Goal: Transaction & Acquisition: Purchase product/service

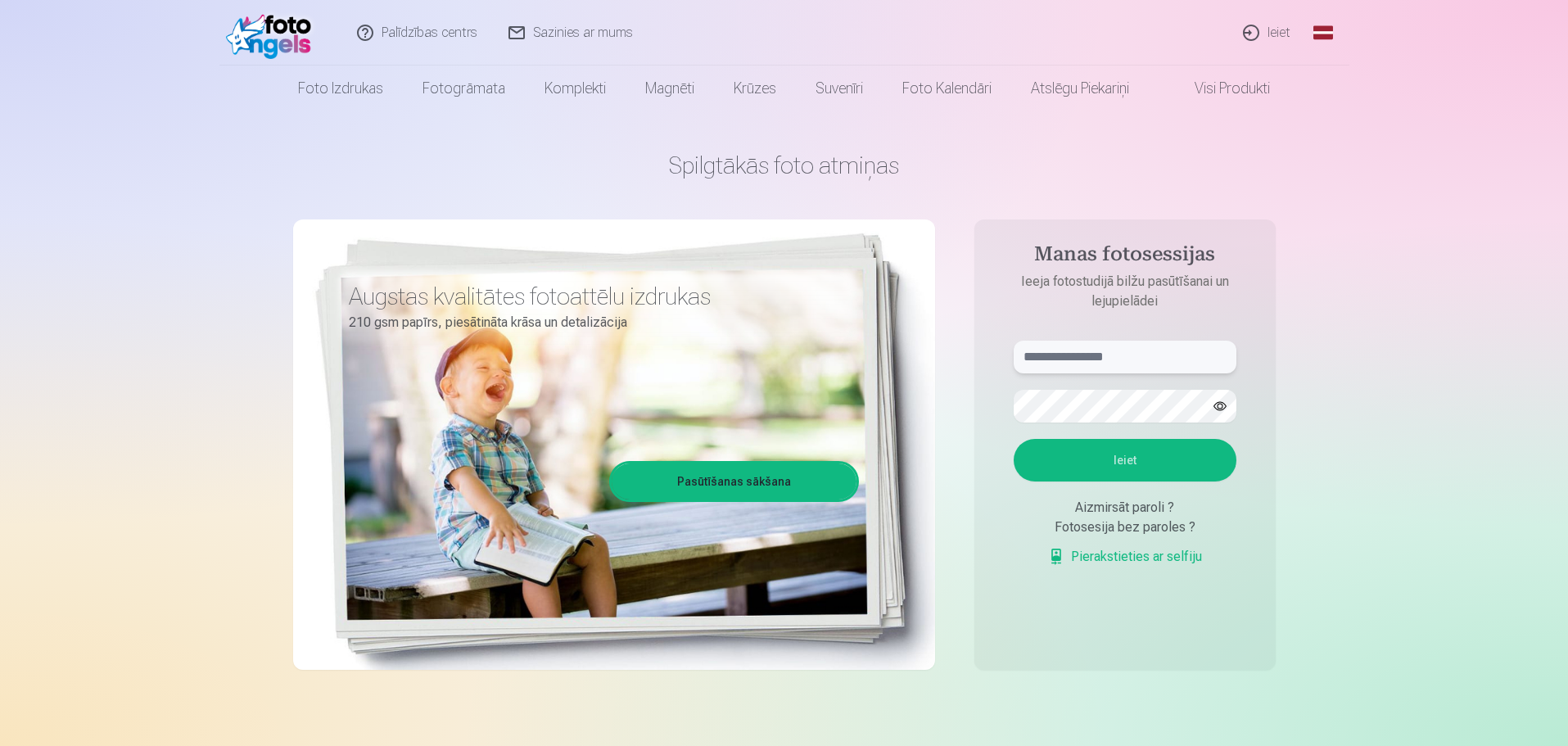
click at [1135, 347] on input "text" at bounding box center [1125, 357] width 223 height 33
type input "**********"
click at [1175, 471] on button "Ieiet" at bounding box center [1125, 460] width 223 height 43
click at [1226, 406] on button "button" at bounding box center [1220, 406] width 31 height 31
click at [1125, 456] on button "Ieiet" at bounding box center [1125, 460] width 223 height 43
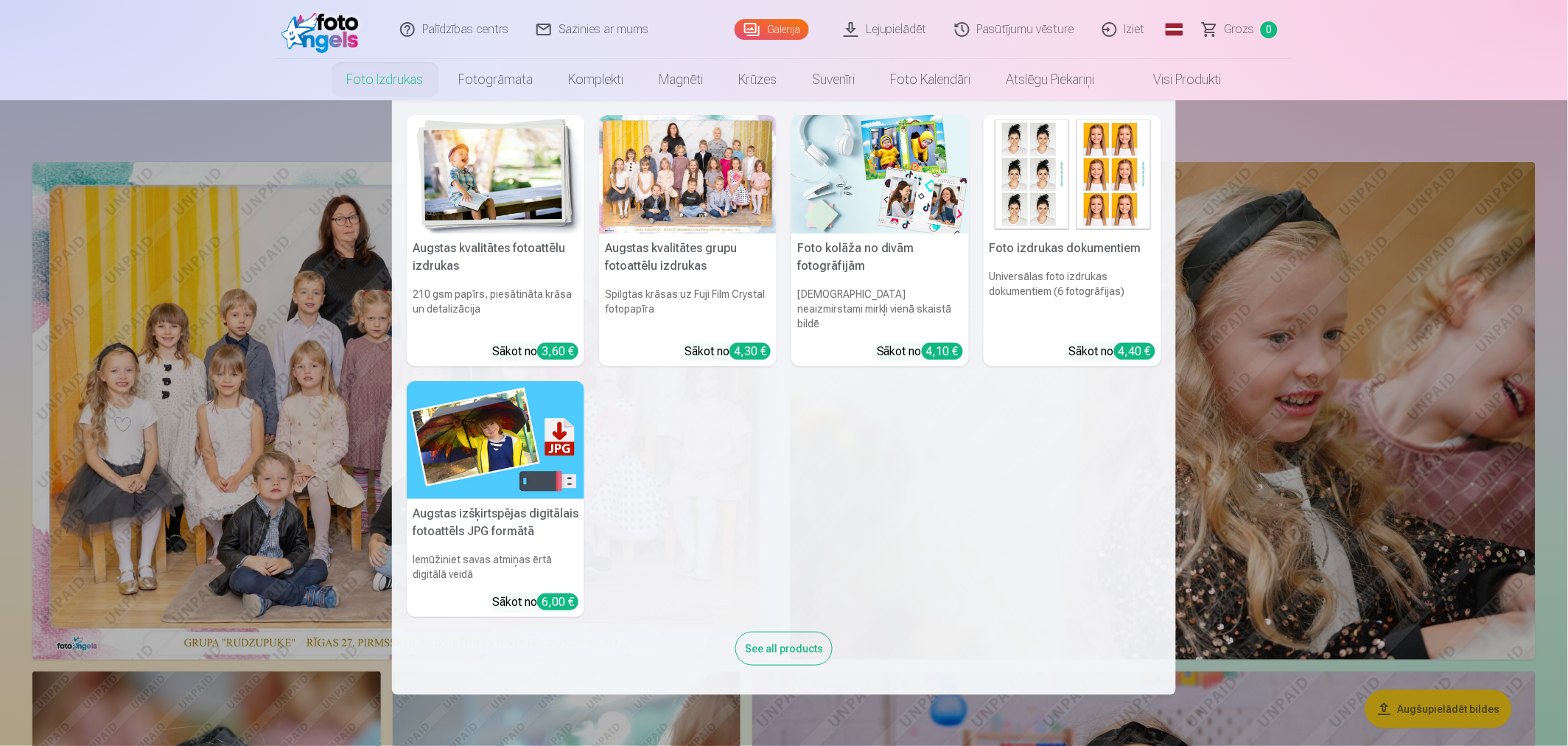
click at [371, 84] on link "Foto izdrukas" at bounding box center [385, 79] width 112 height 41
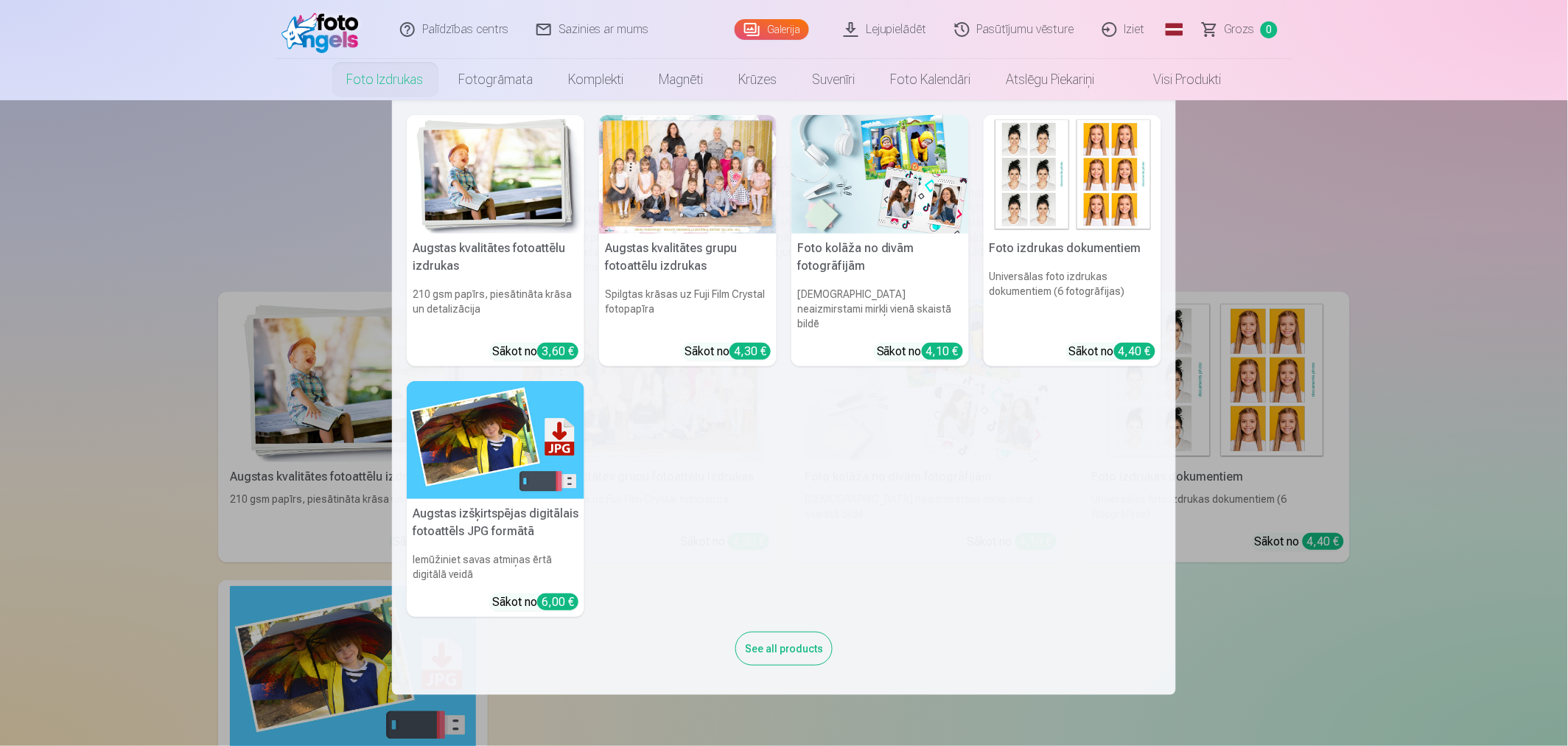
click at [668, 189] on div at bounding box center [688, 174] width 178 height 118
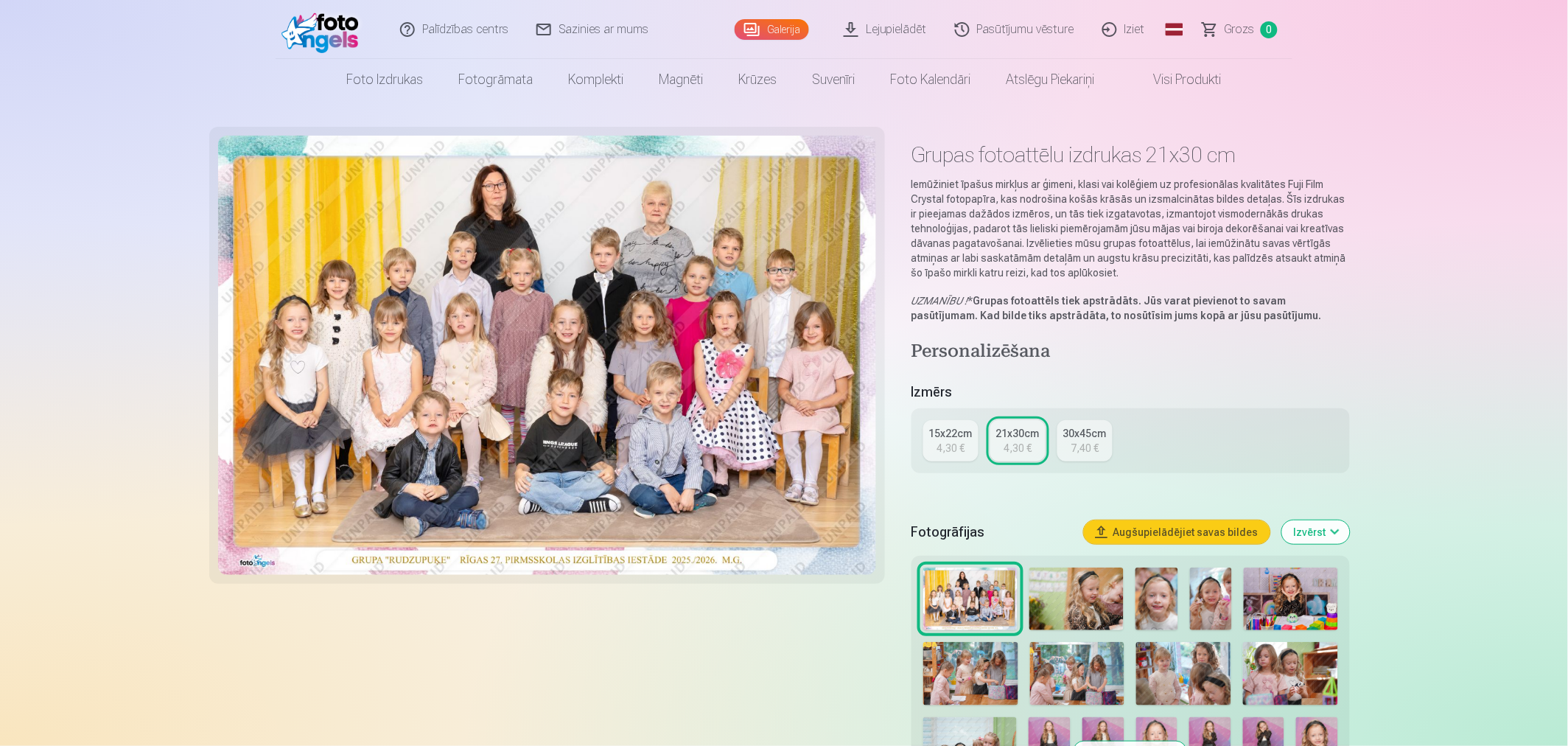
click at [959, 444] on div "4,30 €" at bounding box center [950, 448] width 28 height 15
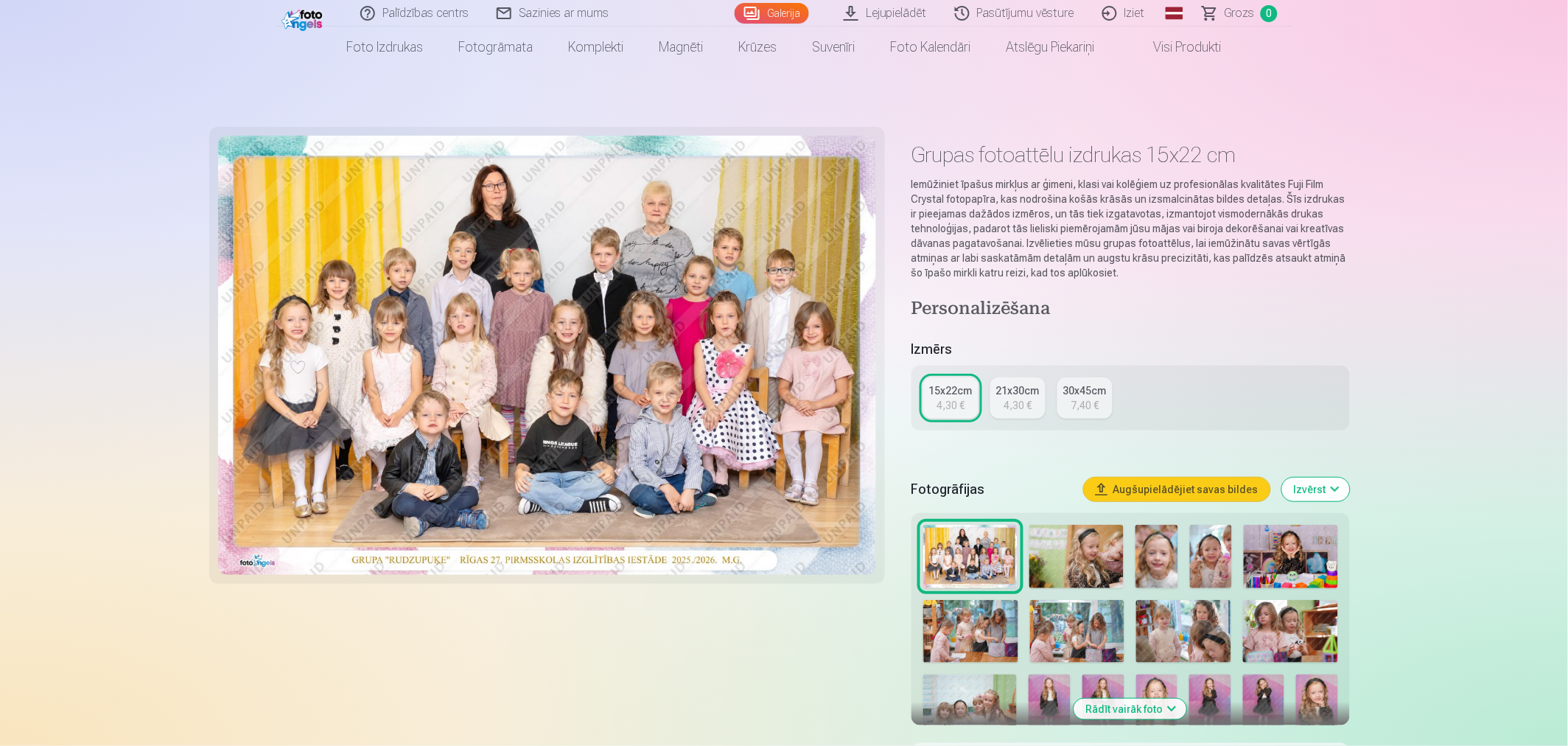
scroll to position [82, 0]
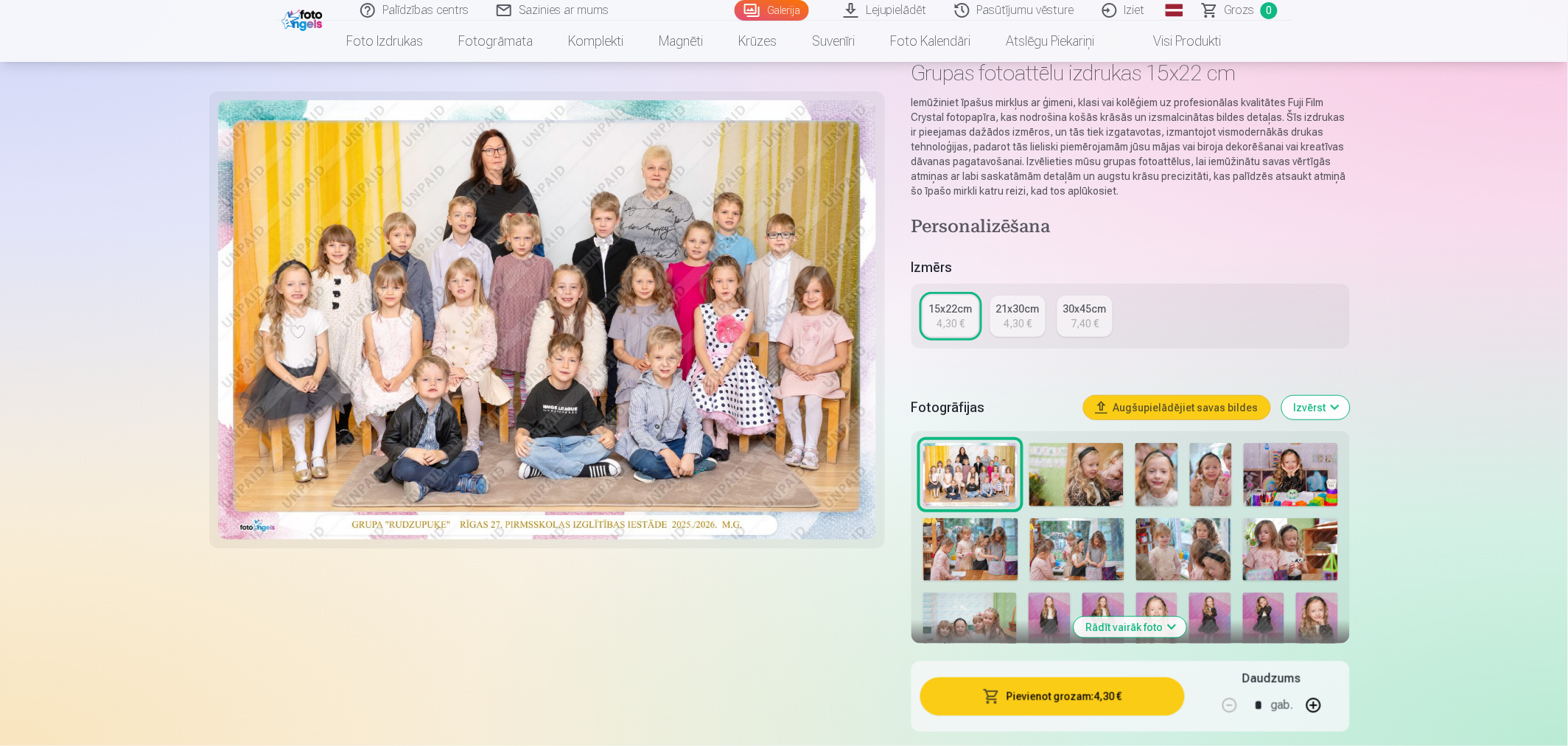
click at [1011, 671] on button "Pievienot grozam : 4,30 €" at bounding box center [1053, 696] width 264 height 38
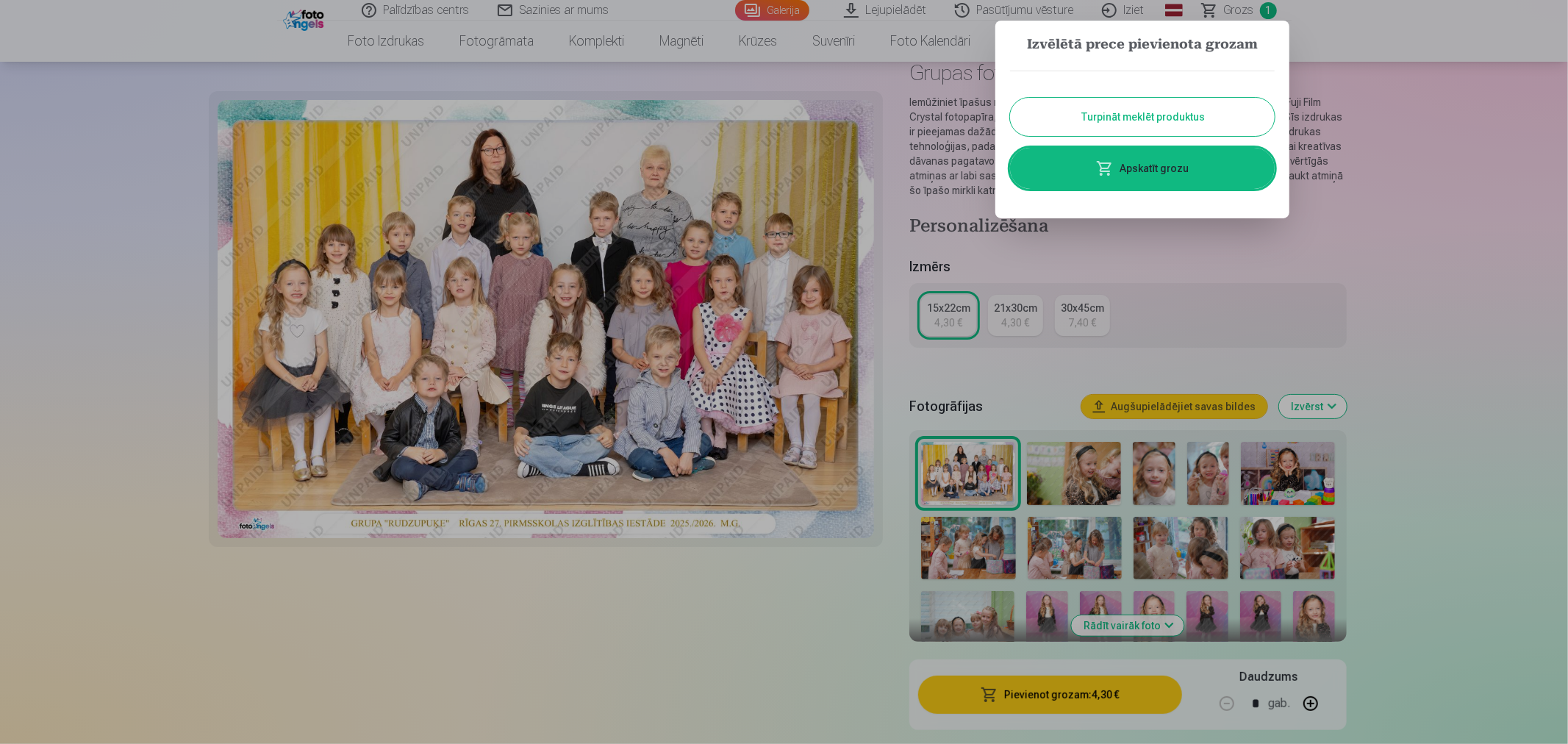
click at [1156, 116] on button "Turpināt meklēt produktus" at bounding box center [1143, 116] width 265 height 38
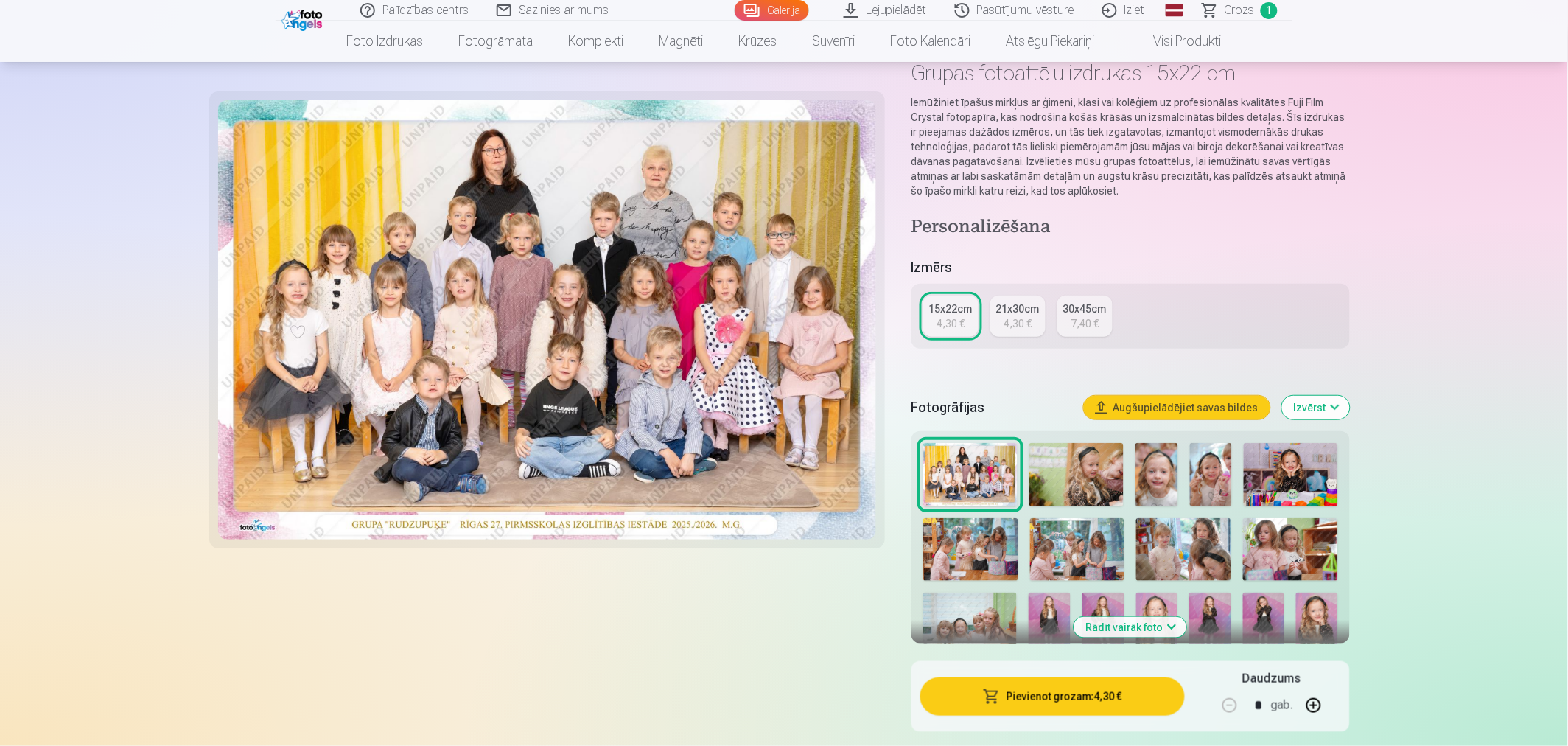
scroll to position [0, 0]
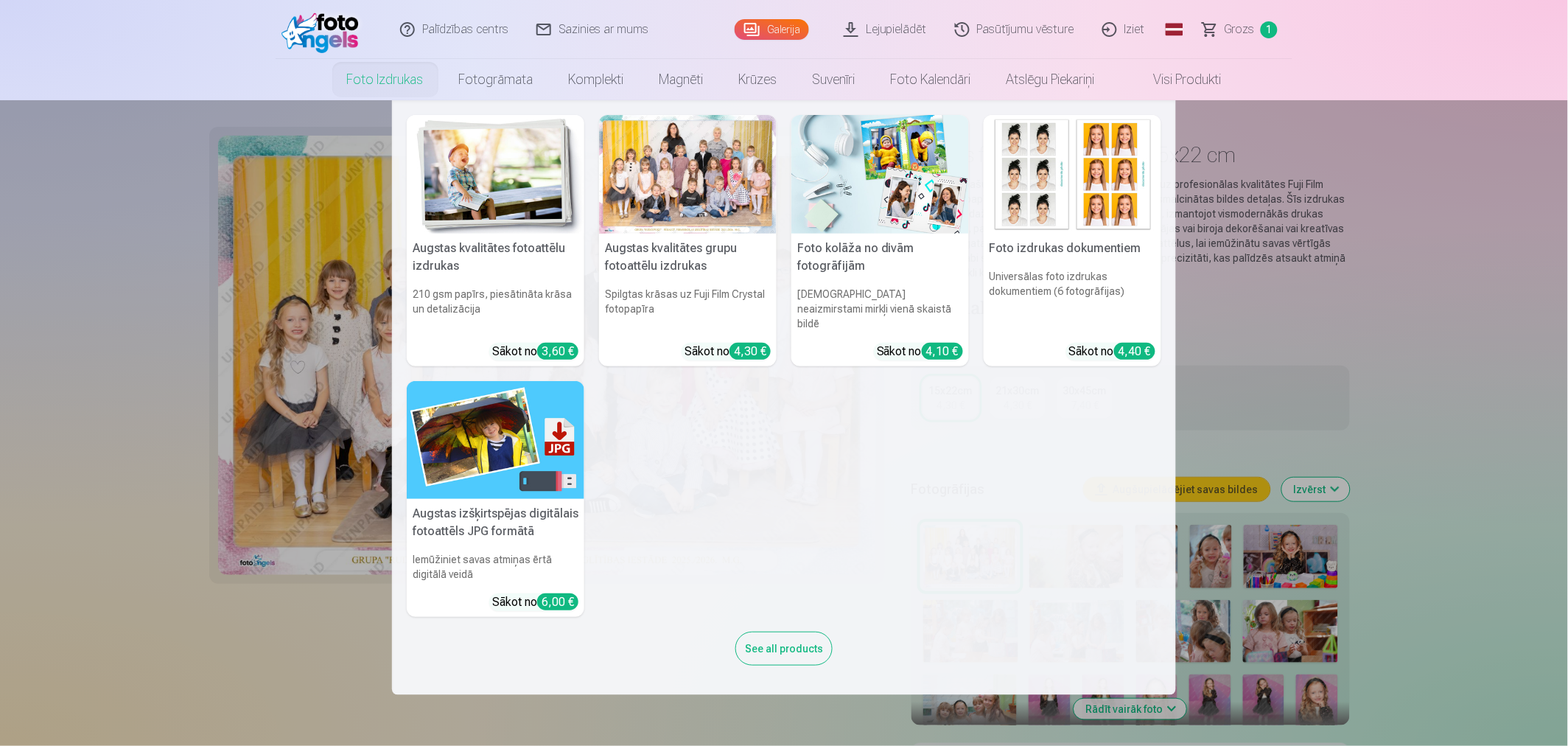
click at [491, 439] on img at bounding box center [496, 440] width 178 height 118
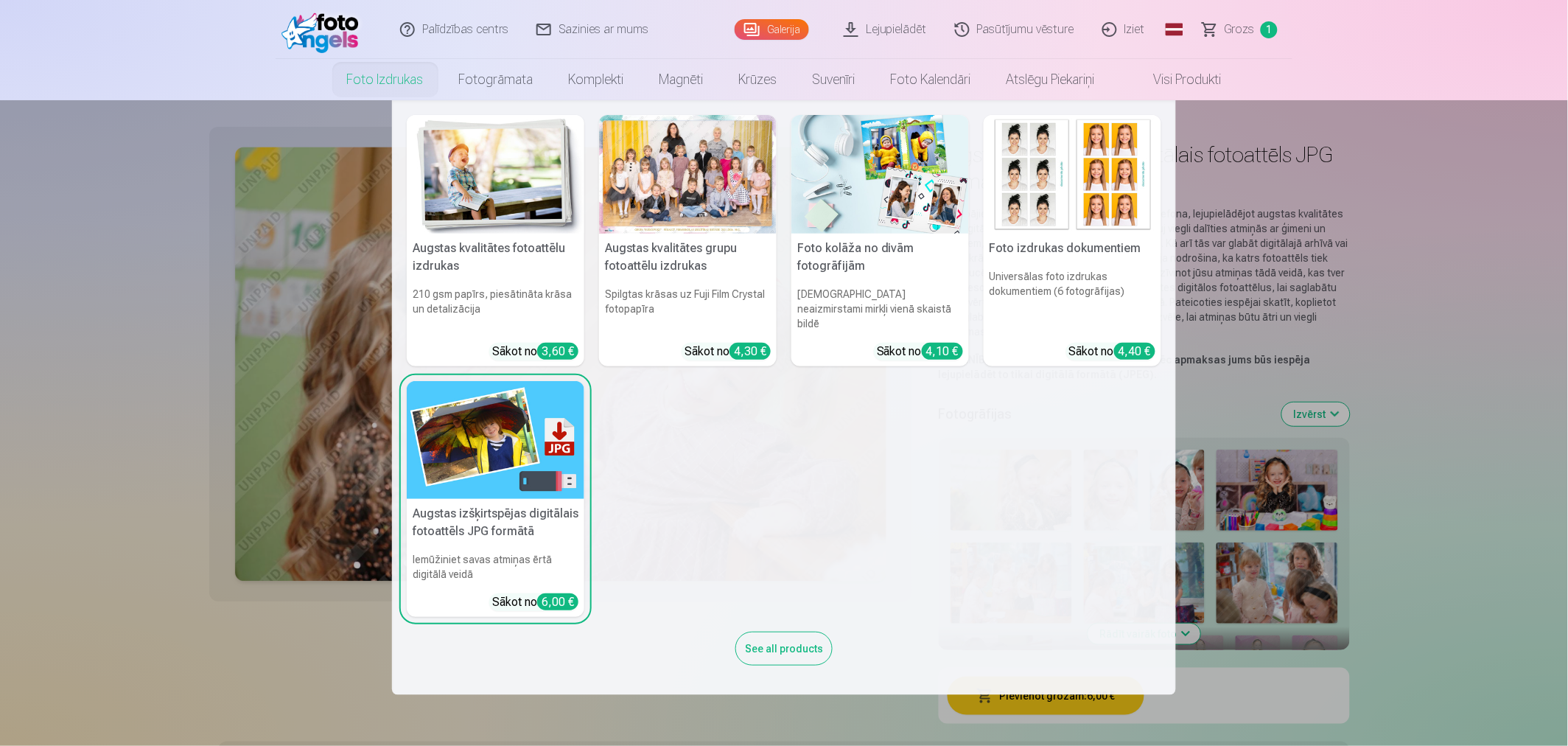
click at [396, 84] on link "Foto izdrukas" at bounding box center [385, 79] width 112 height 41
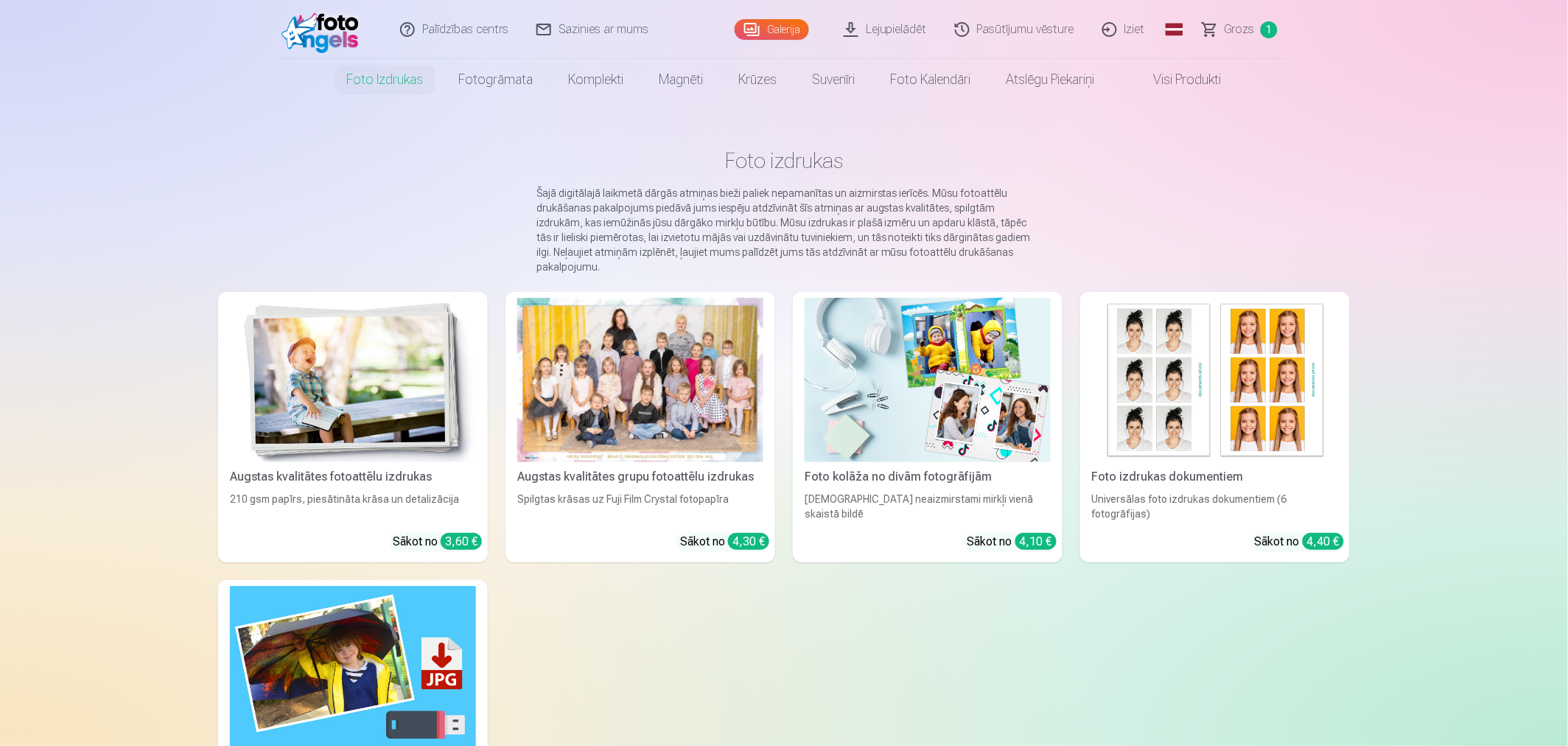
click at [396, 84] on link "Foto izdrukas" at bounding box center [385, 79] width 112 height 41
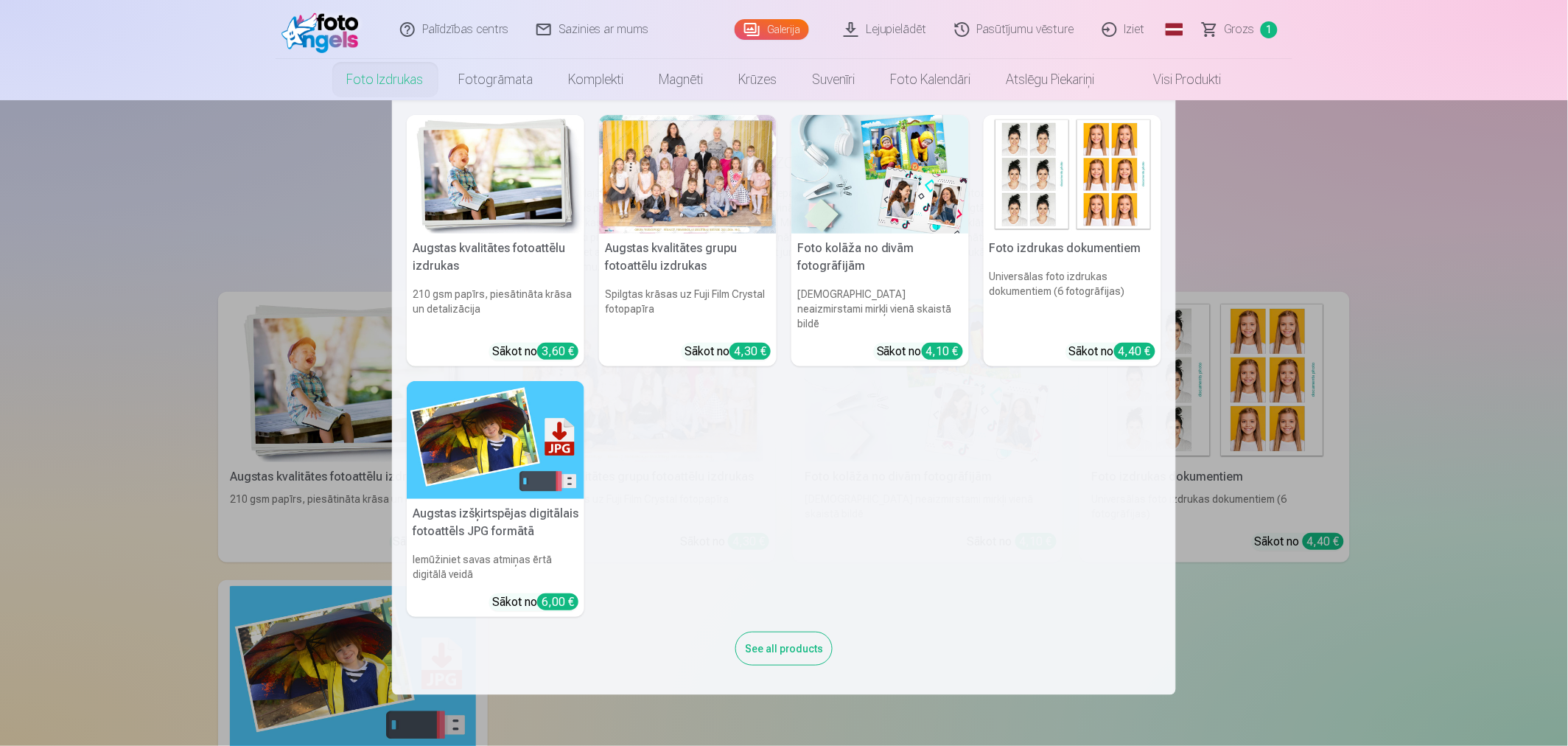
click at [872, 197] on img at bounding box center [880, 174] width 178 height 118
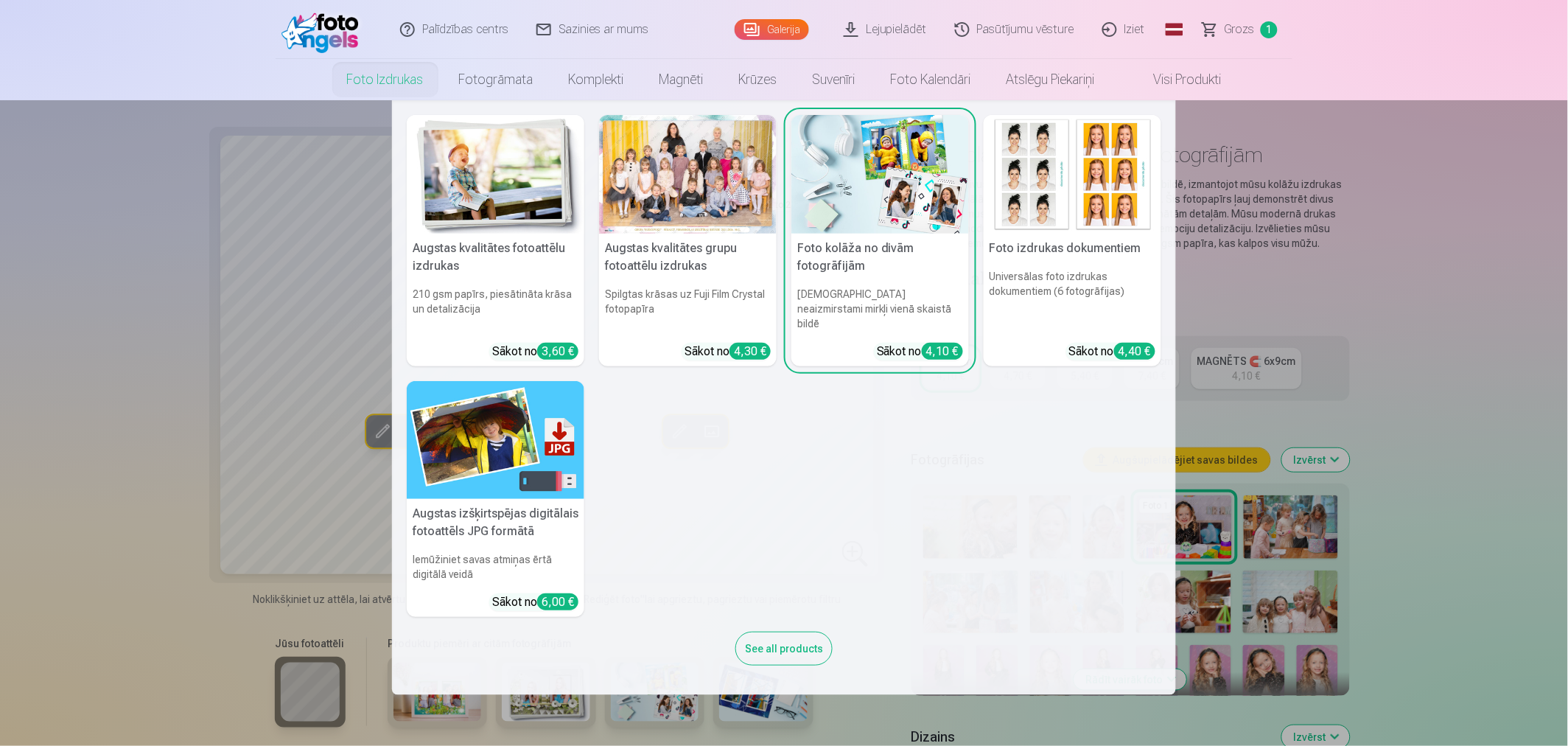
click at [497, 158] on img at bounding box center [496, 174] width 178 height 118
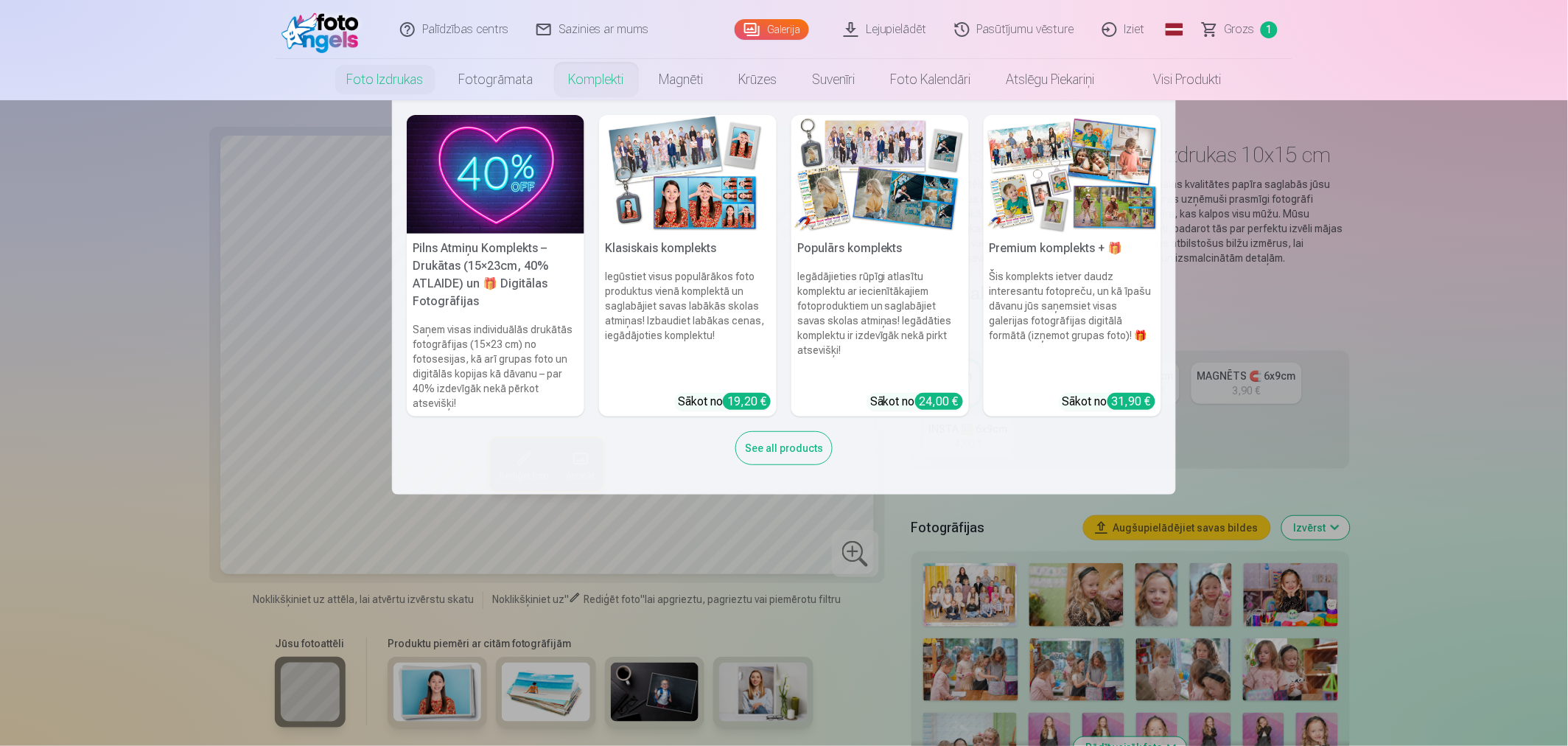
click at [603, 80] on link "Komplekti" at bounding box center [597, 79] width 90 height 41
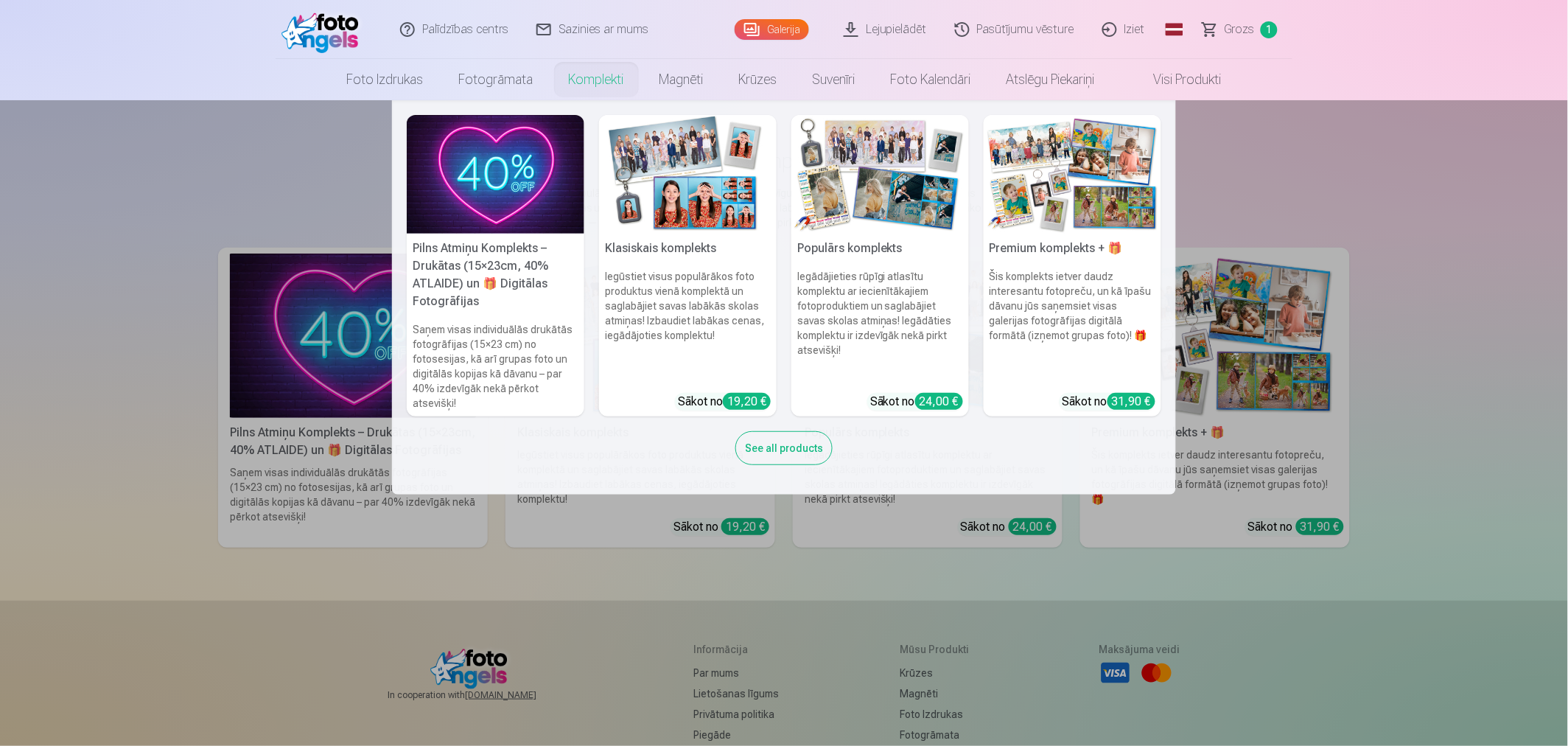
click at [529, 177] on img at bounding box center [496, 174] width 178 height 118
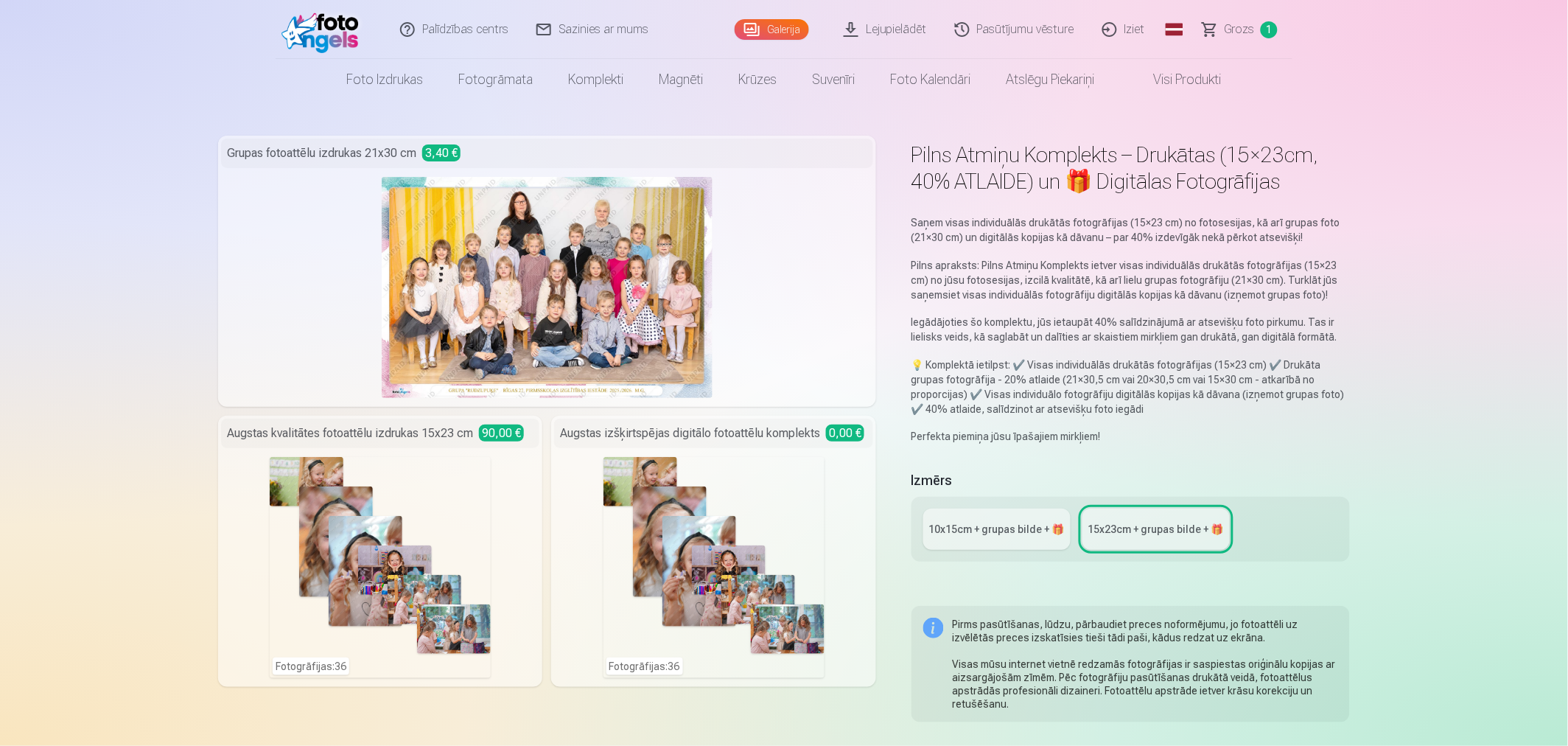
click at [570, 236] on img at bounding box center [548, 287] width 332 height 221
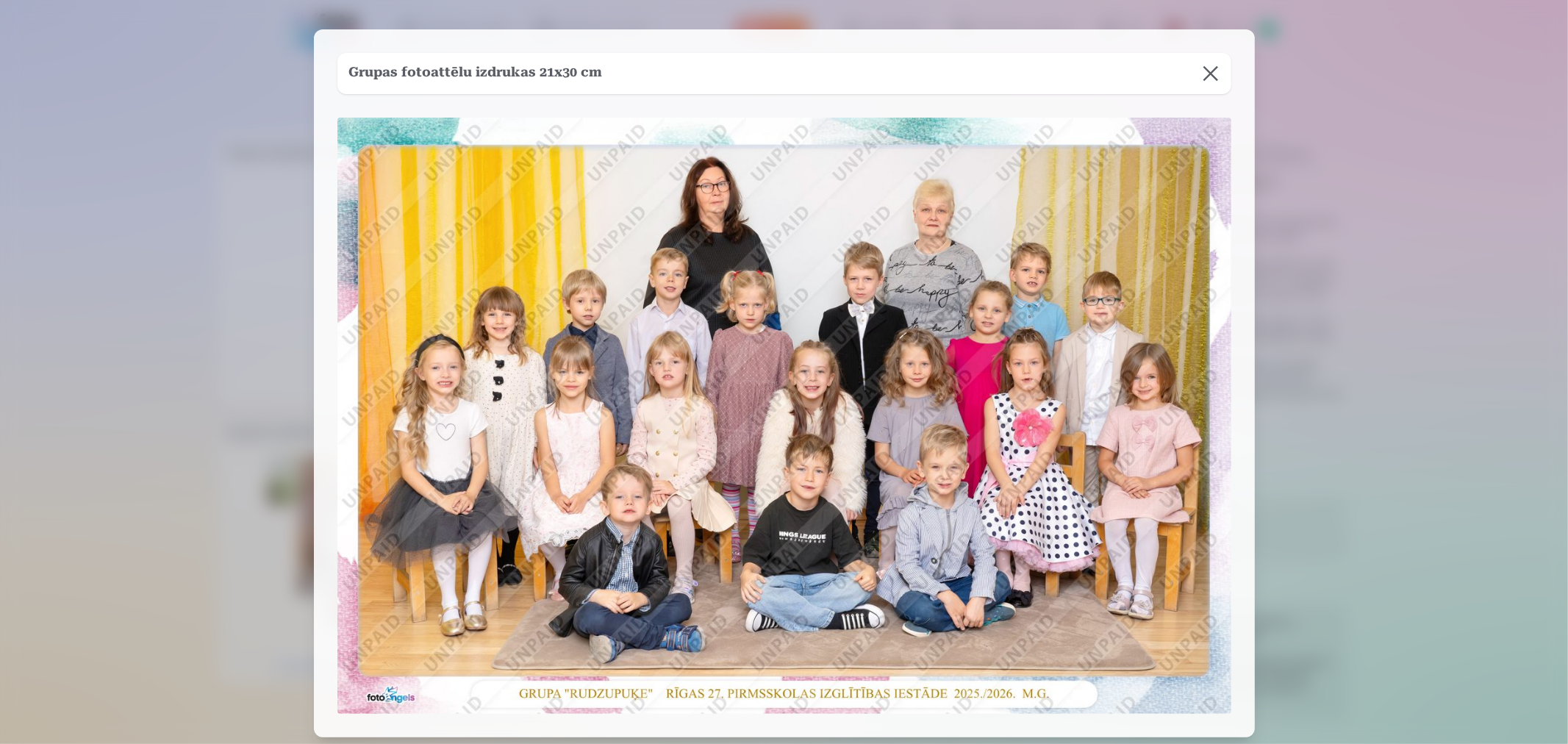
click at [568, 235] on img at bounding box center [784, 415] width 894 height 596
click at [1215, 75] on button at bounding box center [1211, 73] width 41 height 41
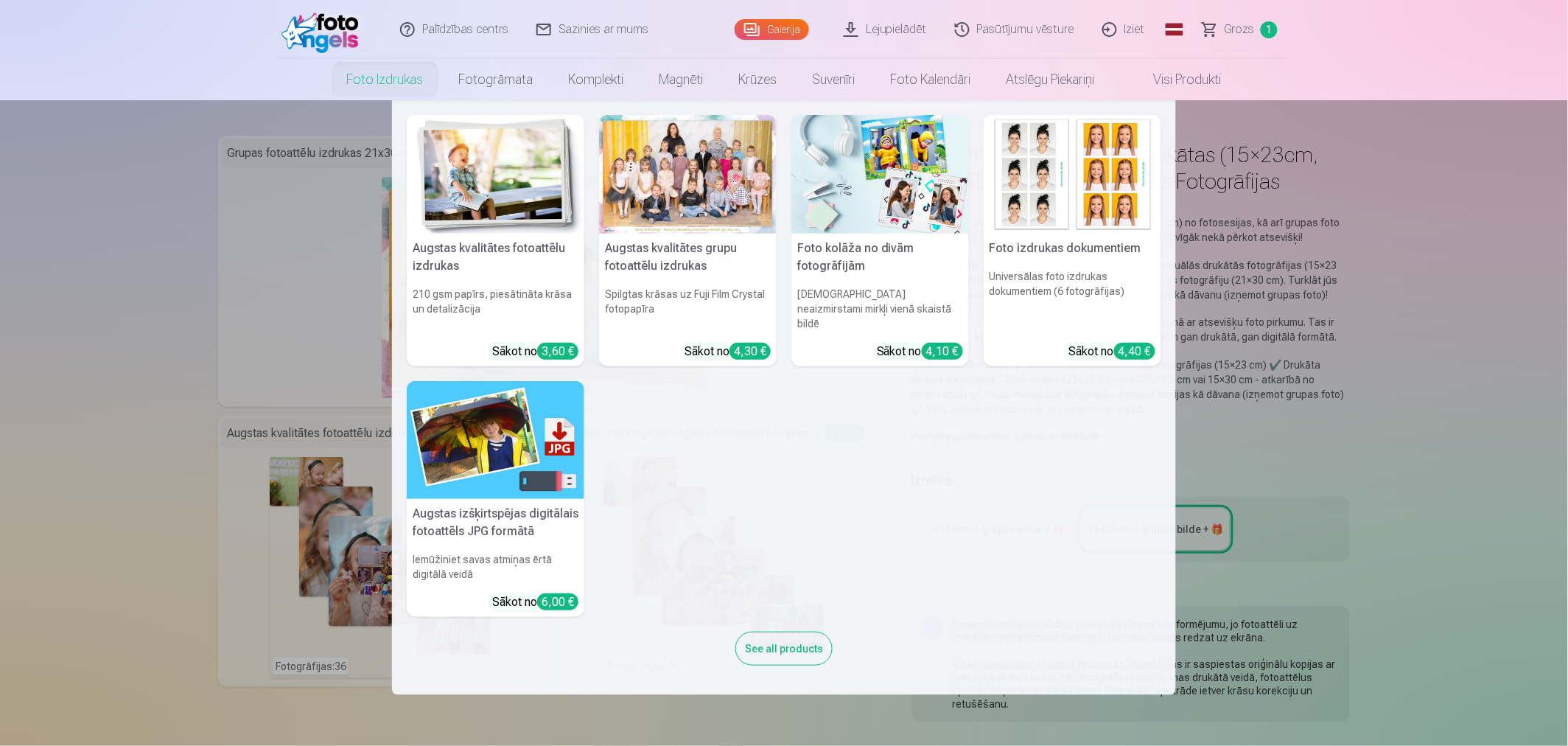
click at [517, 454] on img at bounding box center [496, 440] width 178 height 118
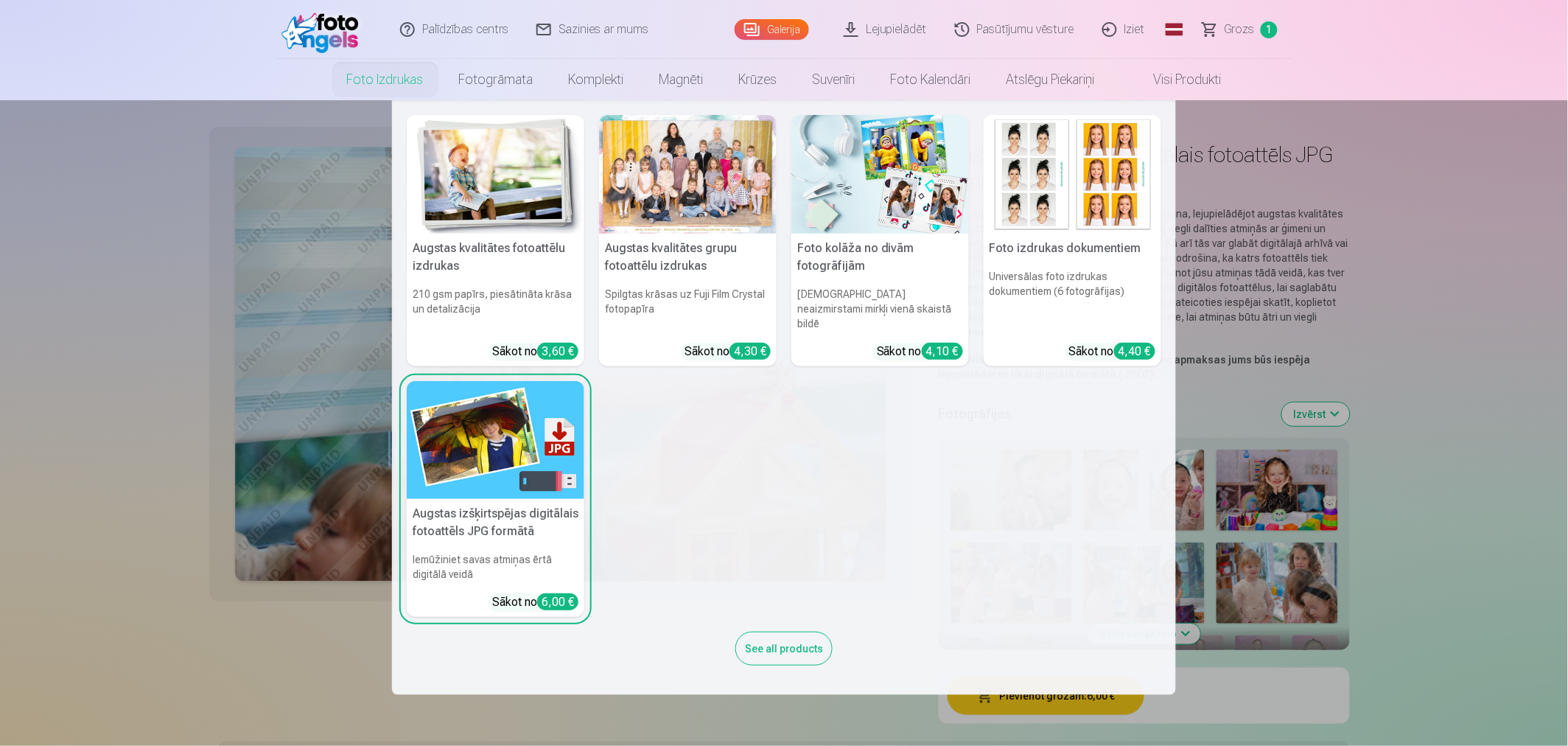
click at [444, 164] on img at bounding box center [496, 174] width 178 height 118
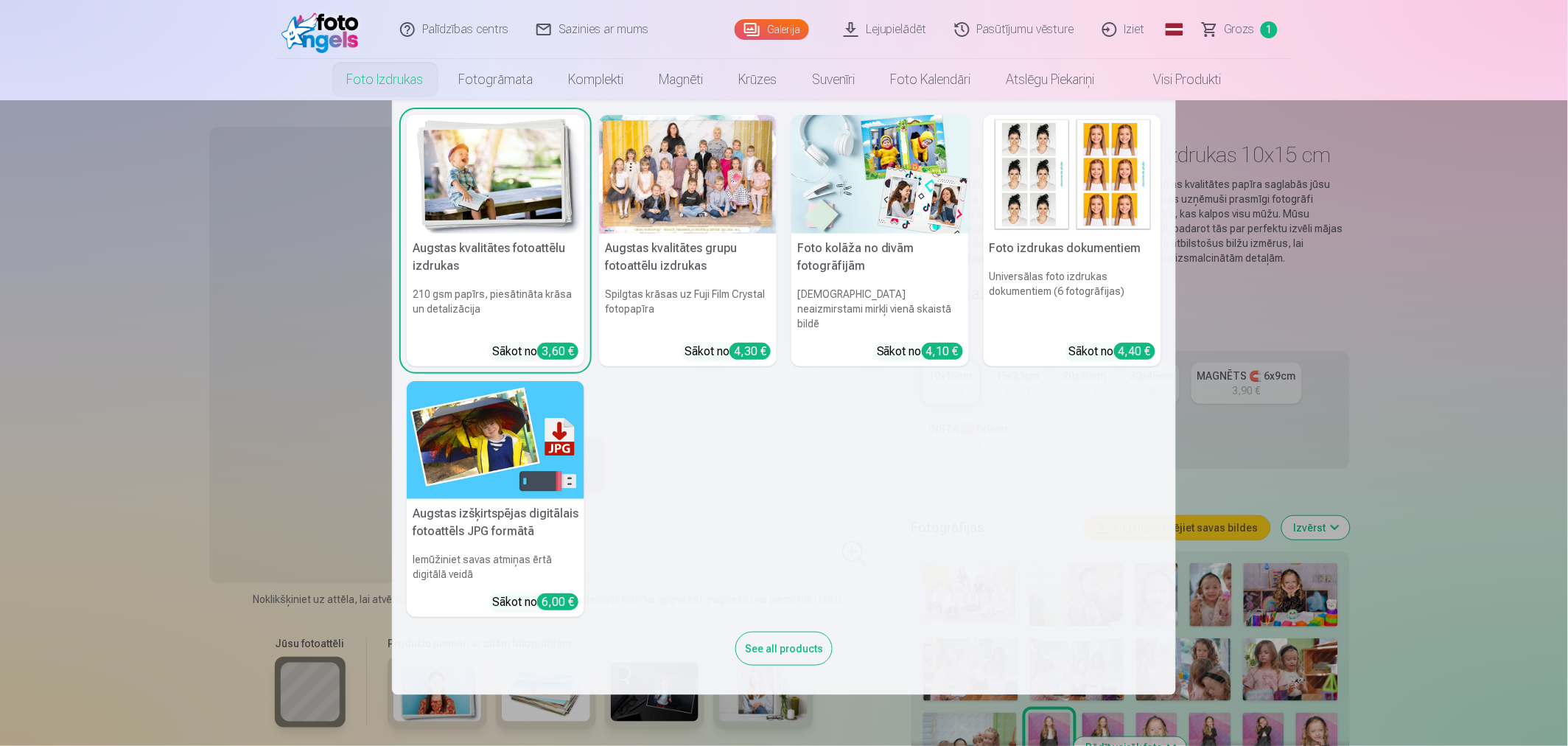
click at [1108, 183] on img at bounding box center [1073, 174] width 178 height 118
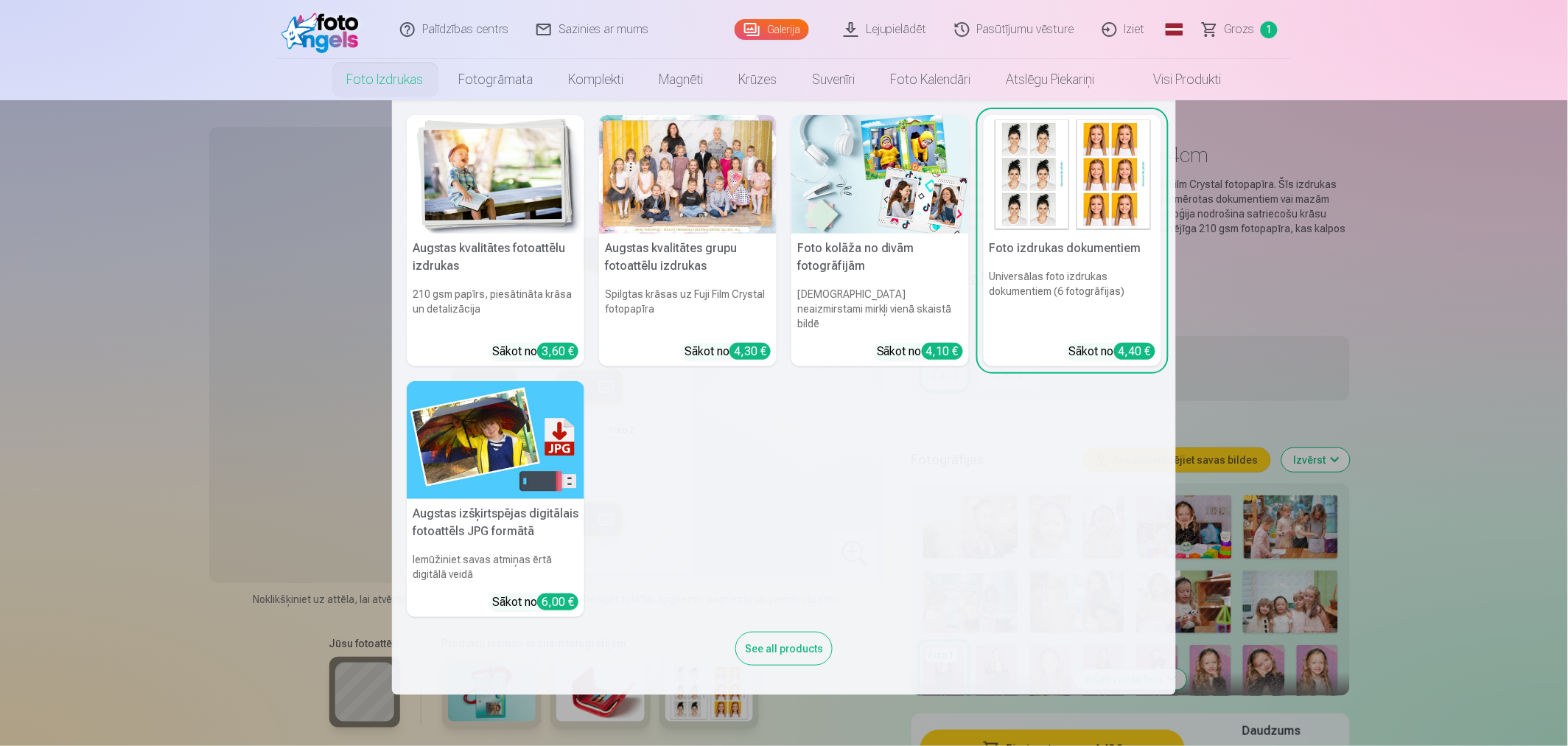
click at [854, 165] on img at bounding box center [880, 174] width 178 height 118
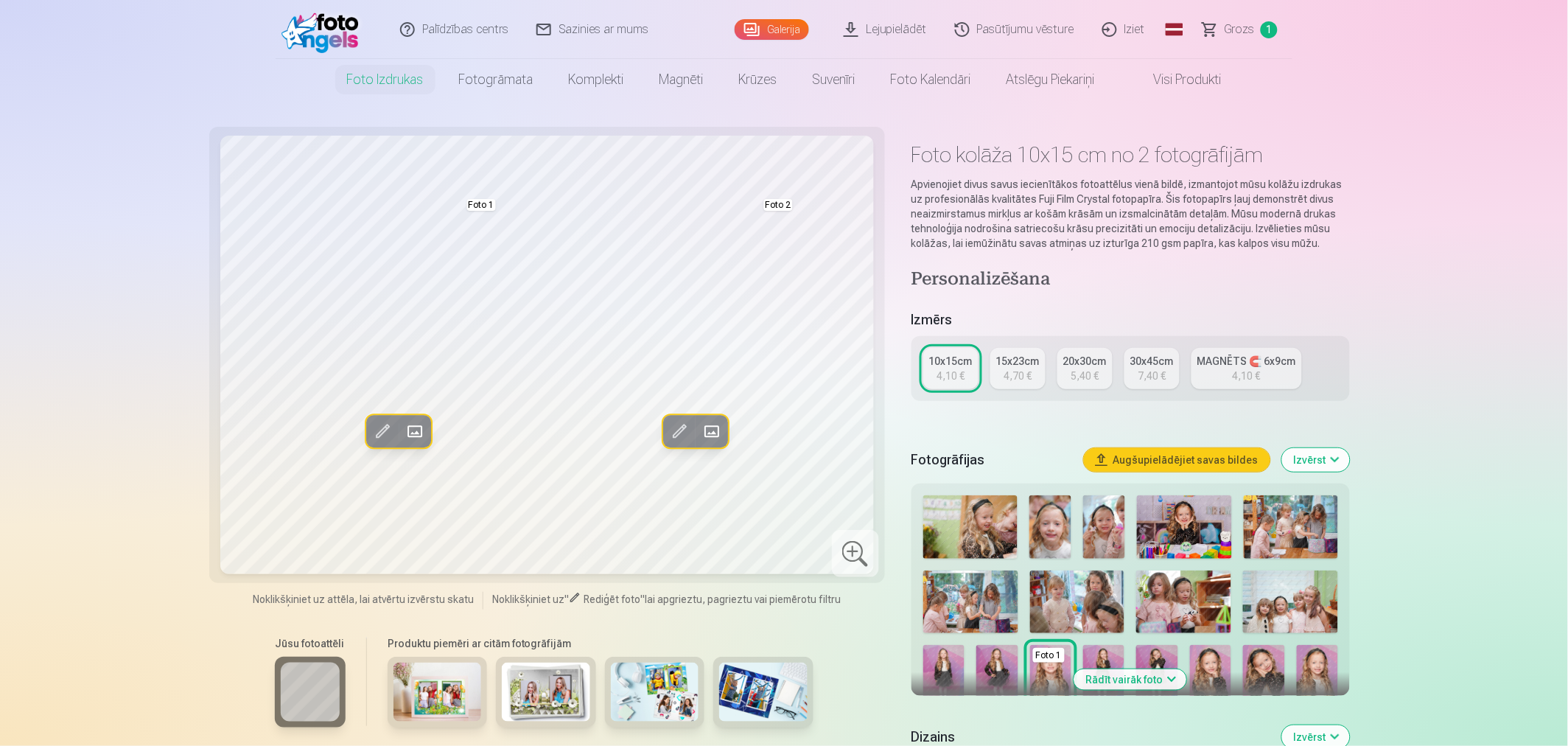
click at [1004, 368] on div "4,70 €" at bounding box center [1017, 376] width 28 height 15
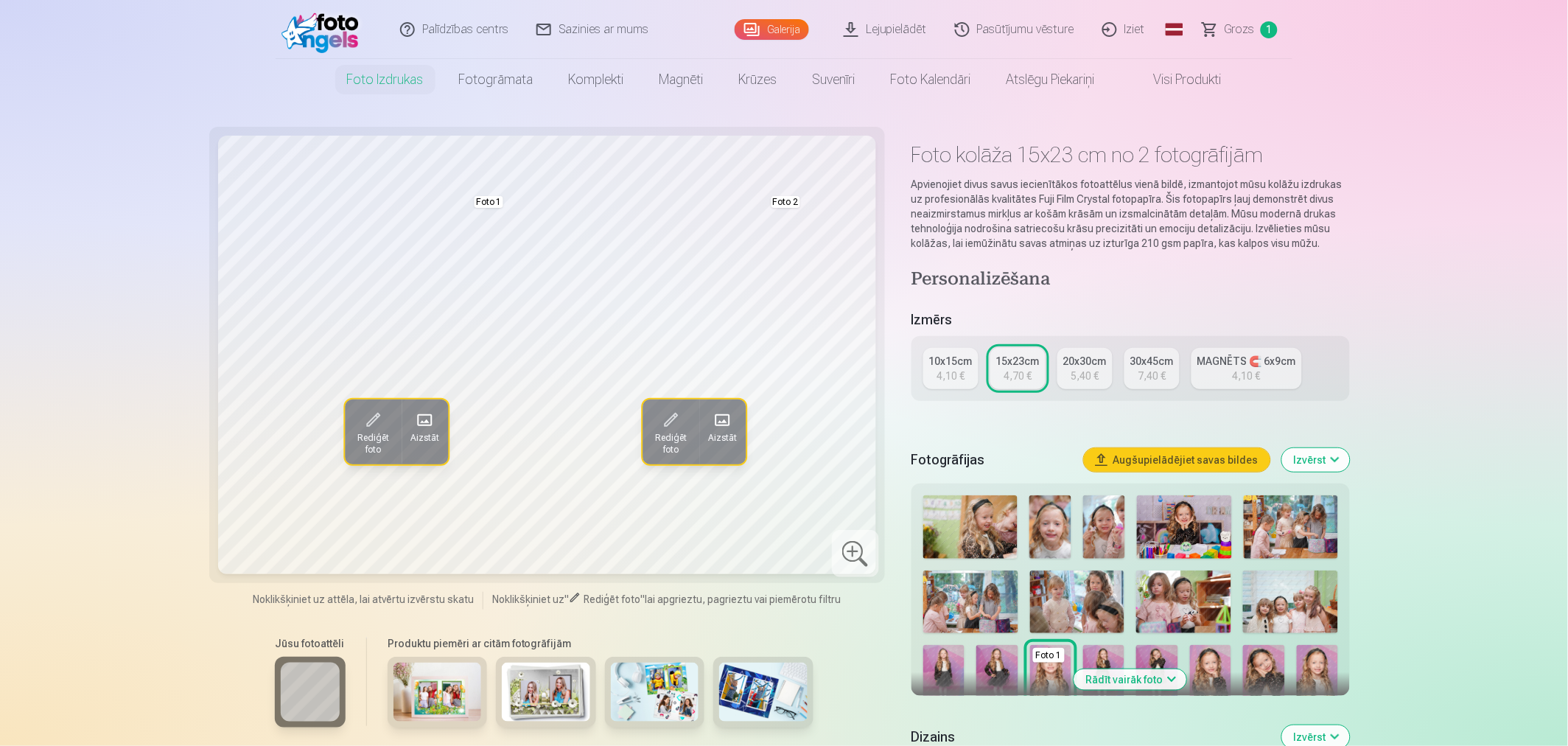
click at [962, 366] on div "10x15cm" at bounding box center [951, 361] width 44 height 15
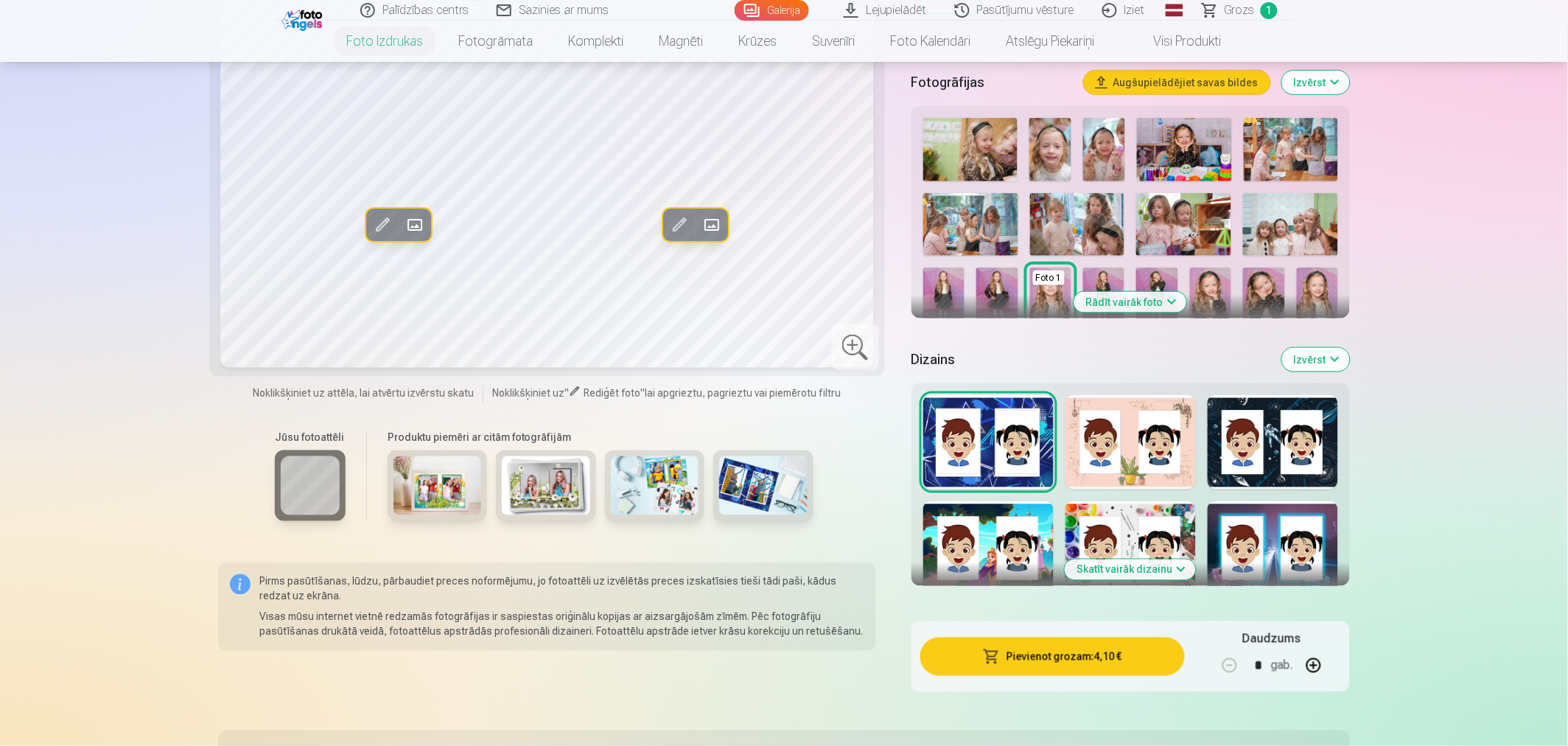
scroll to position [409, 0]
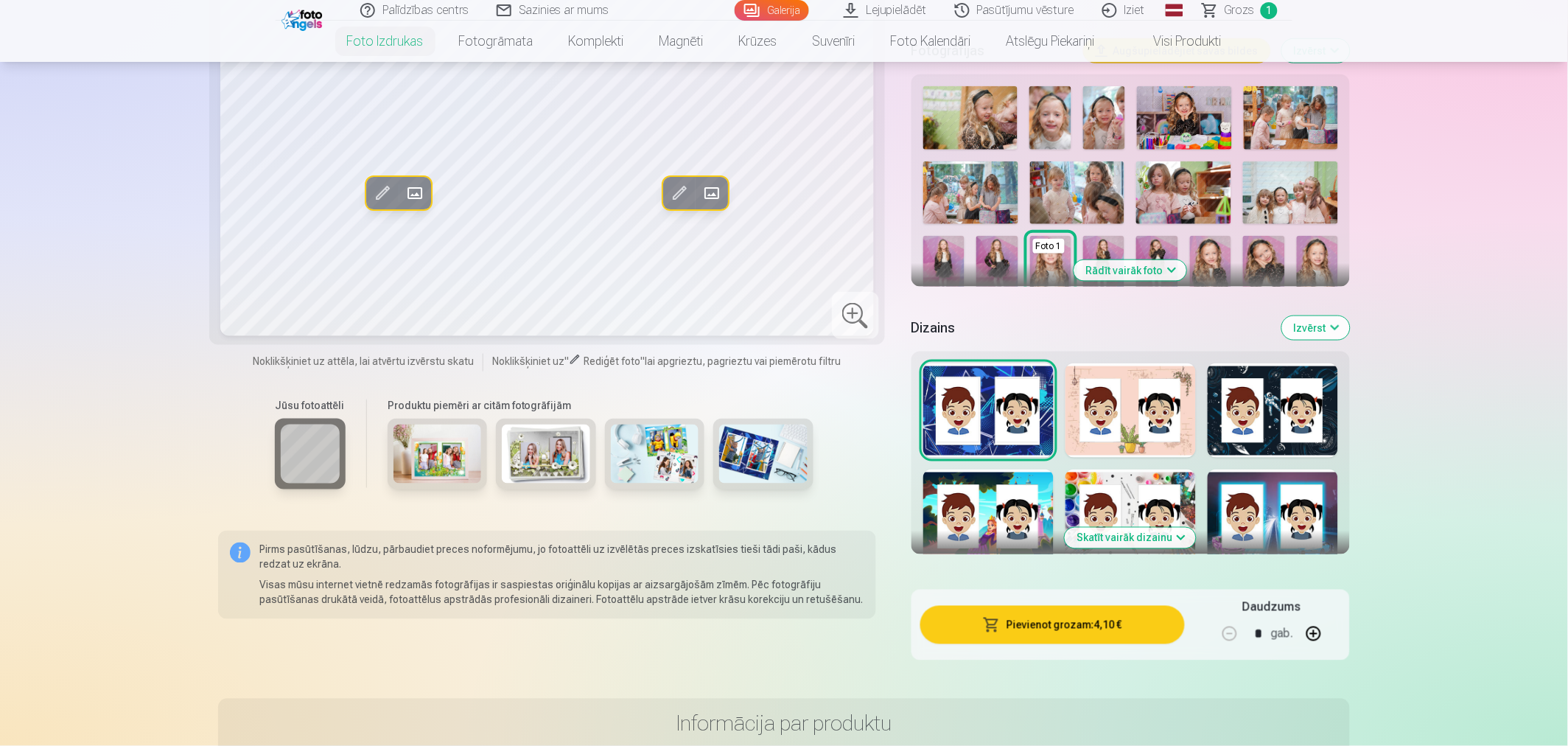
click at [1139, 538] on button "Skatīt vairāk dizainu" at bounding box center [1130, 537] width 131 height 20
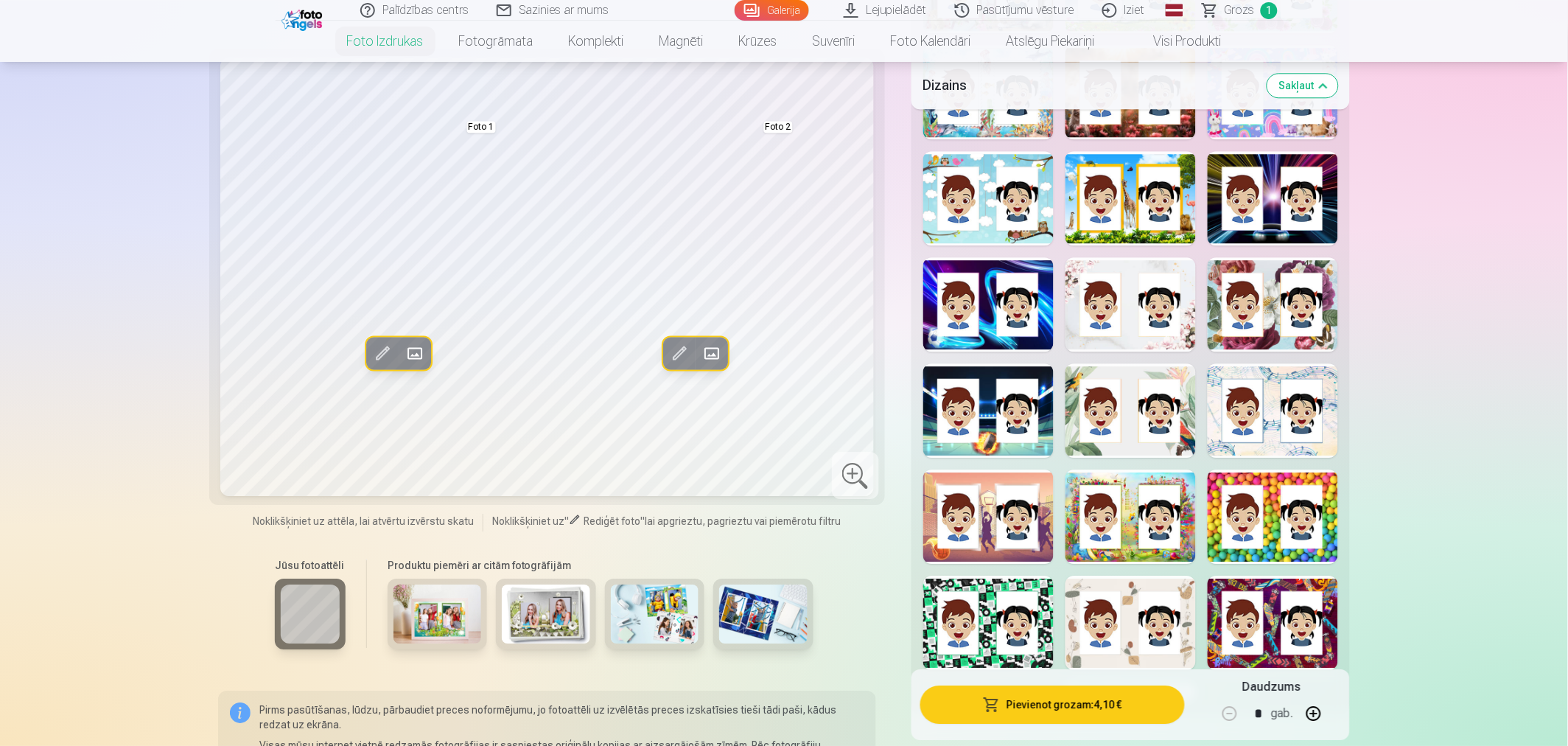
scroll to position [1310, 0]
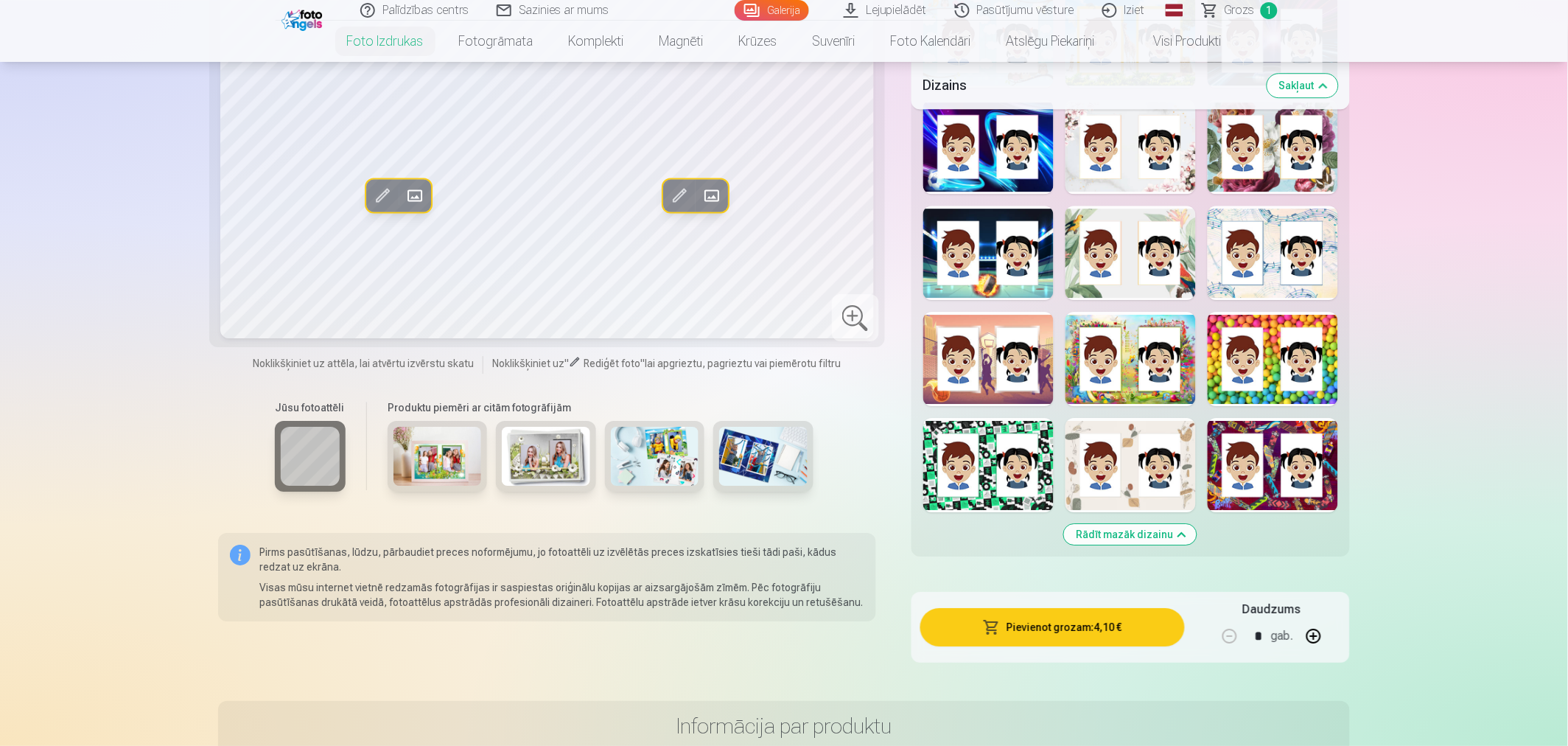
click at [1129, 469] on div at bounding box center [1130, 465] width 130 height 94
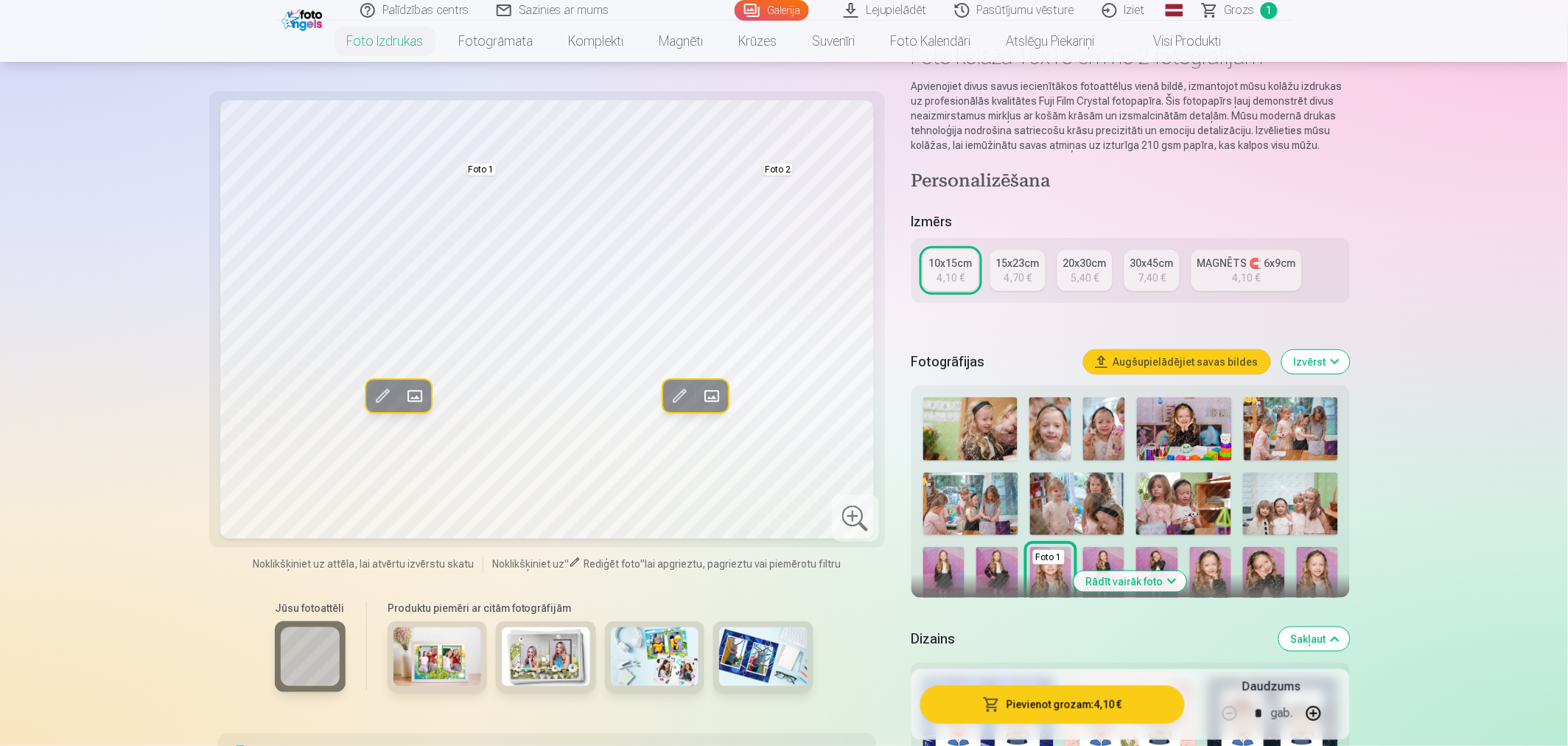
scroll to position [82, 0]
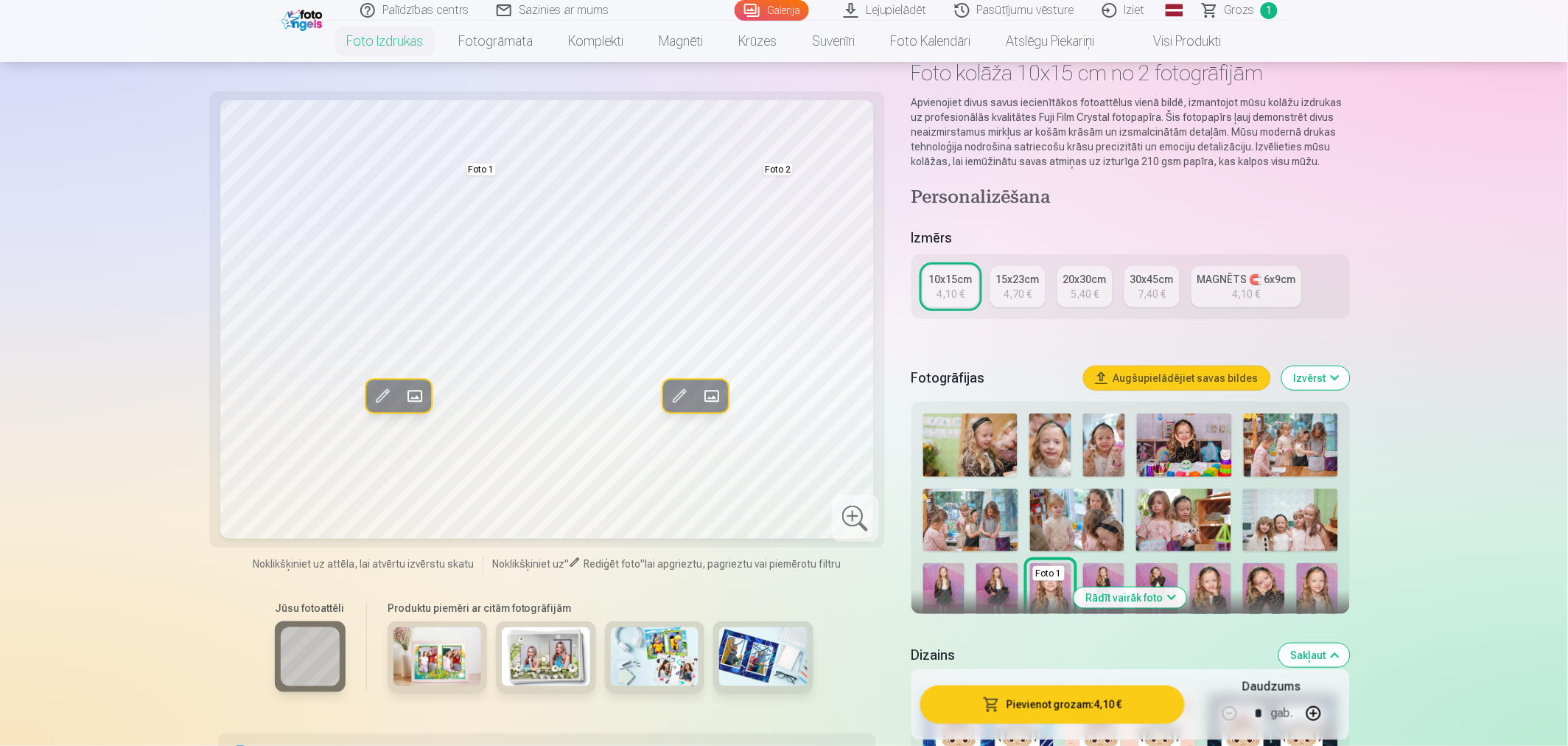
click at [859, 517] on div at bounding box center [855, 518] width 47 height 47
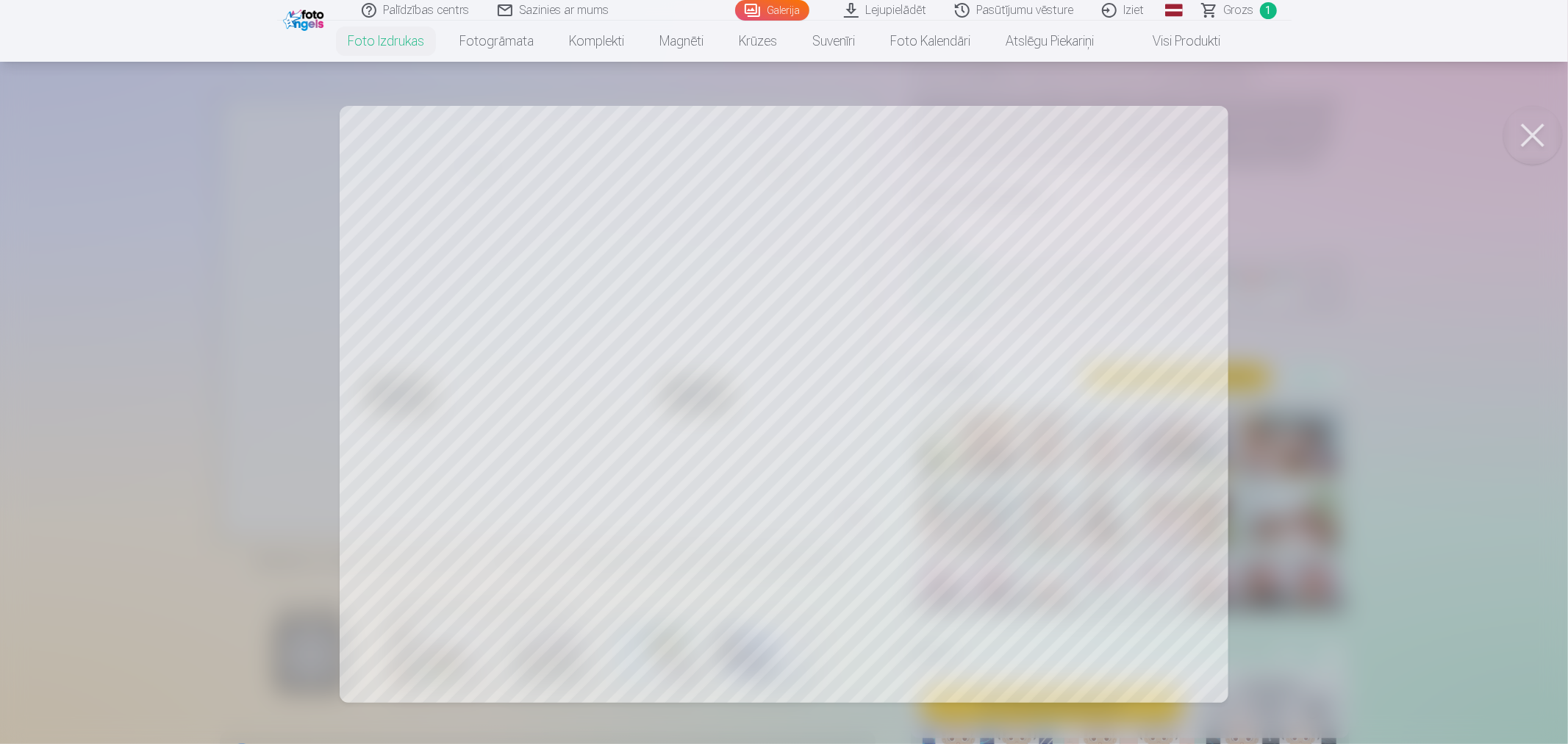
click at [1298, 516] on div at bounding box center [784, 372] width 1568 height 744
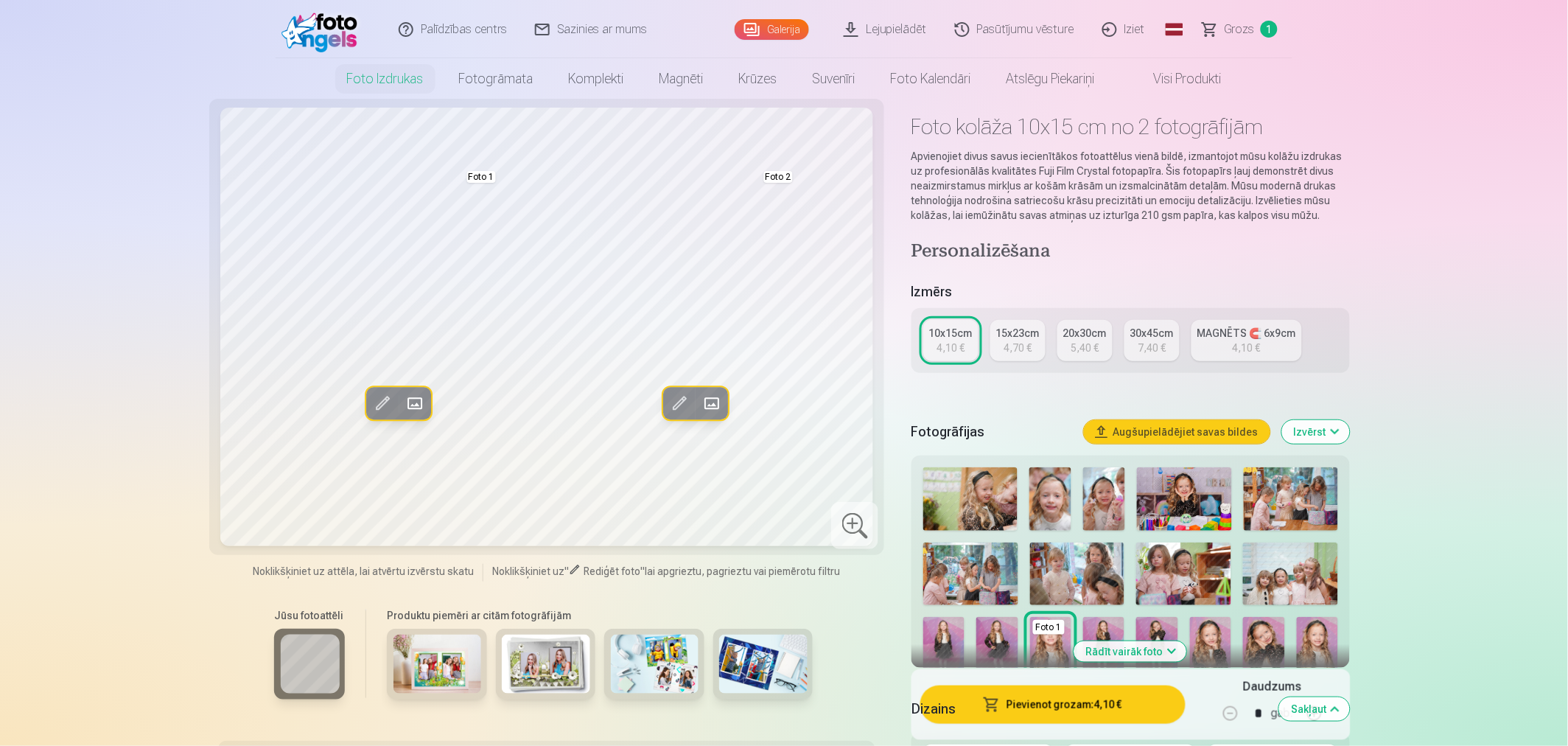
scroll to position [0, 0]
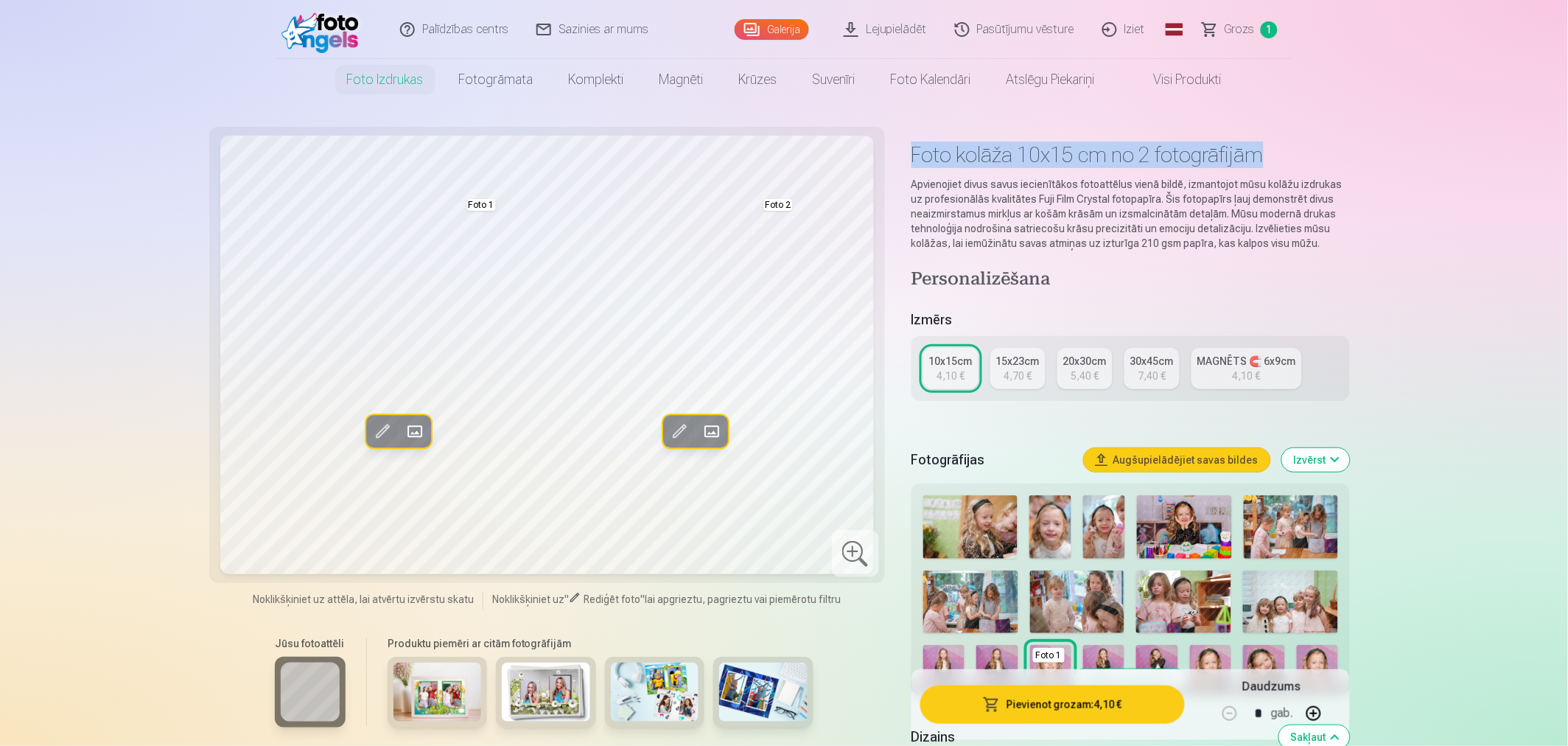
drag, startPoint x: 914, startPoint y: 148, endPoint x: 1313, endPoint y: 153, distance: 399.0
click at [1313, 153] on h1 "Foto kolāža 10x15 cm no 2 fotogrāfijām" at bounding box center [1131, 154] width 439 height 26
copy h1 "Foto kolāža 10x15 cm no 2 fotogrāfijām"
click at [599, 31] on link "Sazinies ar mums" at bounding box center [593, 29] width 140 height 59
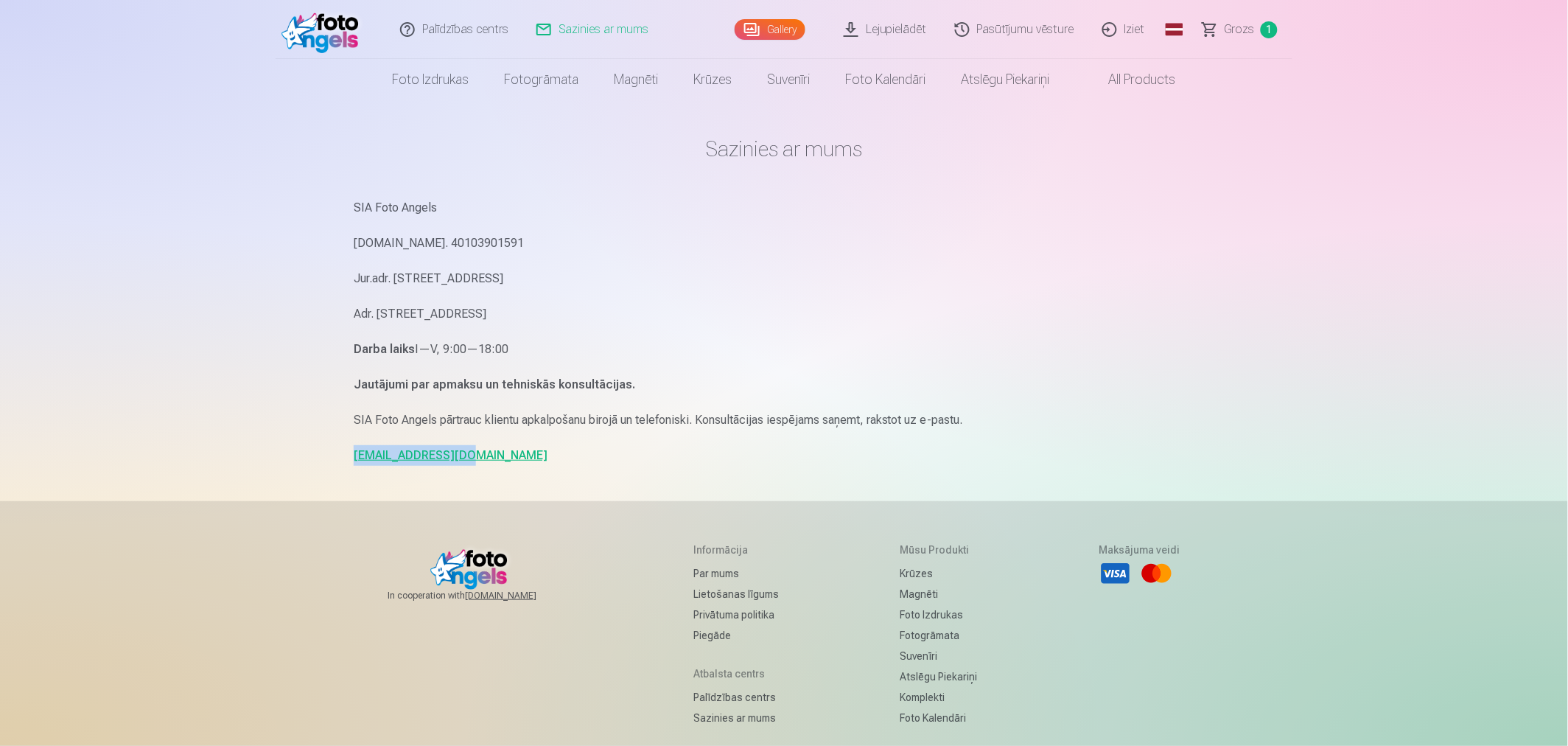
drag, startPoint x: 491, startPoint y: 453, endPoint x: 339, endPoint y: 457, distance: 152.1
click at [339, 457] on div "Palīdzības centrs Sazinies ar mums Gallery Lejupielādēt Pasūtījumu vēsture Izie…" at bounding box center [784, 453] width 1568 height 907
drag, startPoint x: 335, startPoint y: 459, endPoint x: 463, endPoint y: 454, distance: 128.1
click at [463, 454] on div "Palīdzības centrs Sazinies ar mums Gallery Lejupielādēt Pasūtījumu vēsture Izie…" at bounding box center [784, 453] width 1568 height 907
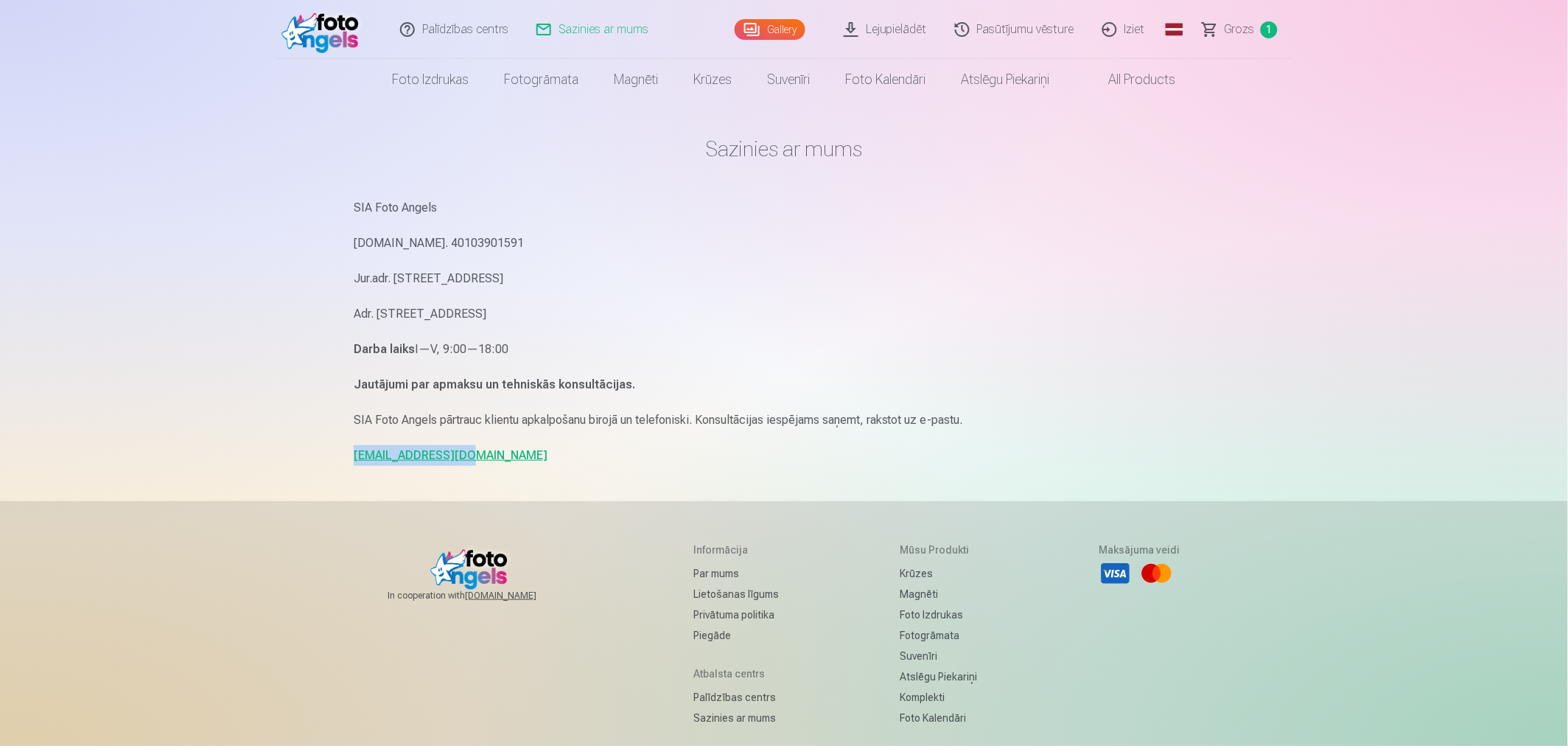
copy link "info@fotoangels.lv"
